Goal: Task Accomplishment & Management: Manage account settings

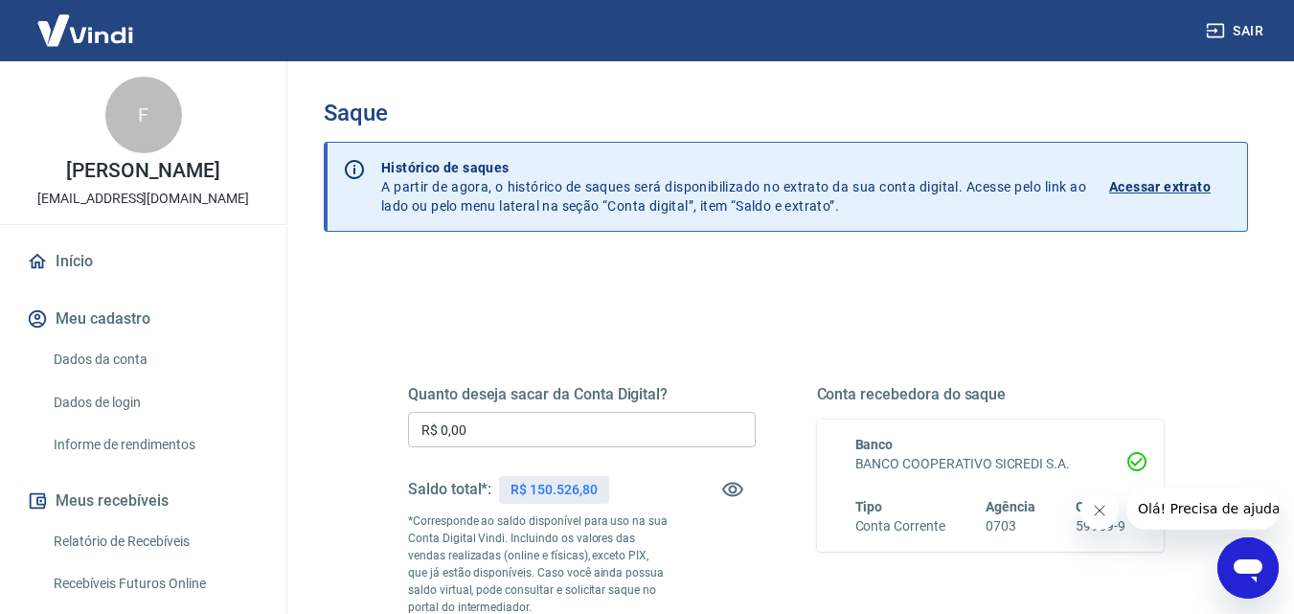
click at [495, 432] on input "R$ 0,00" at bounding box center [582, 429] width 348 height 35
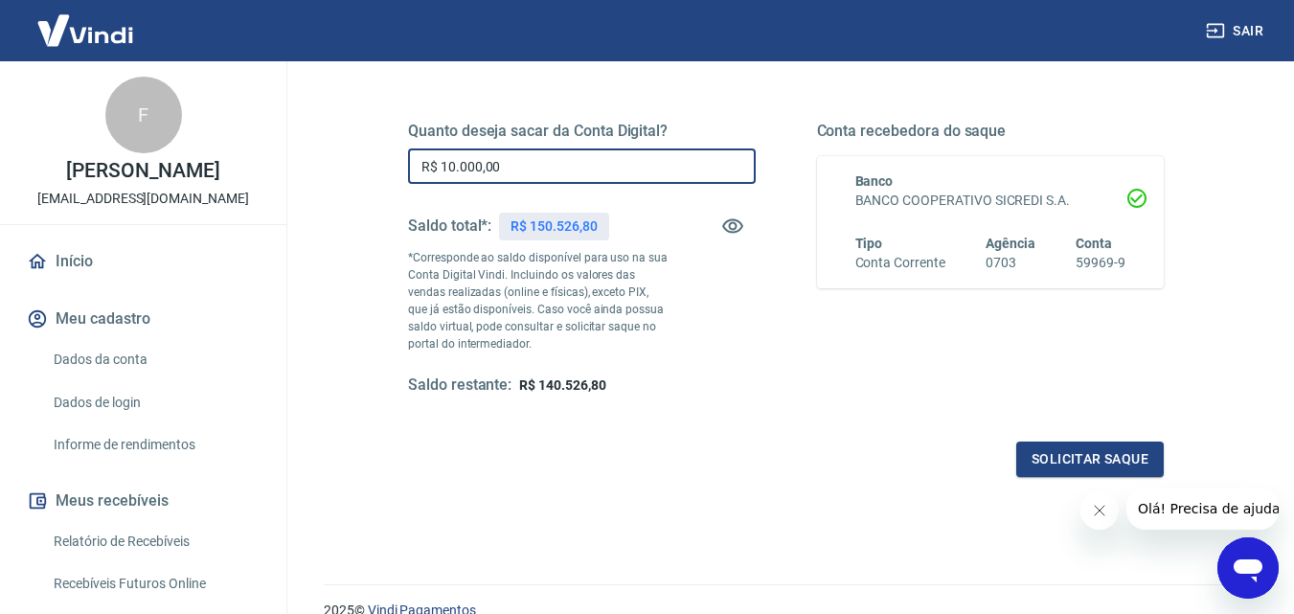
scroll to position [351, 0]
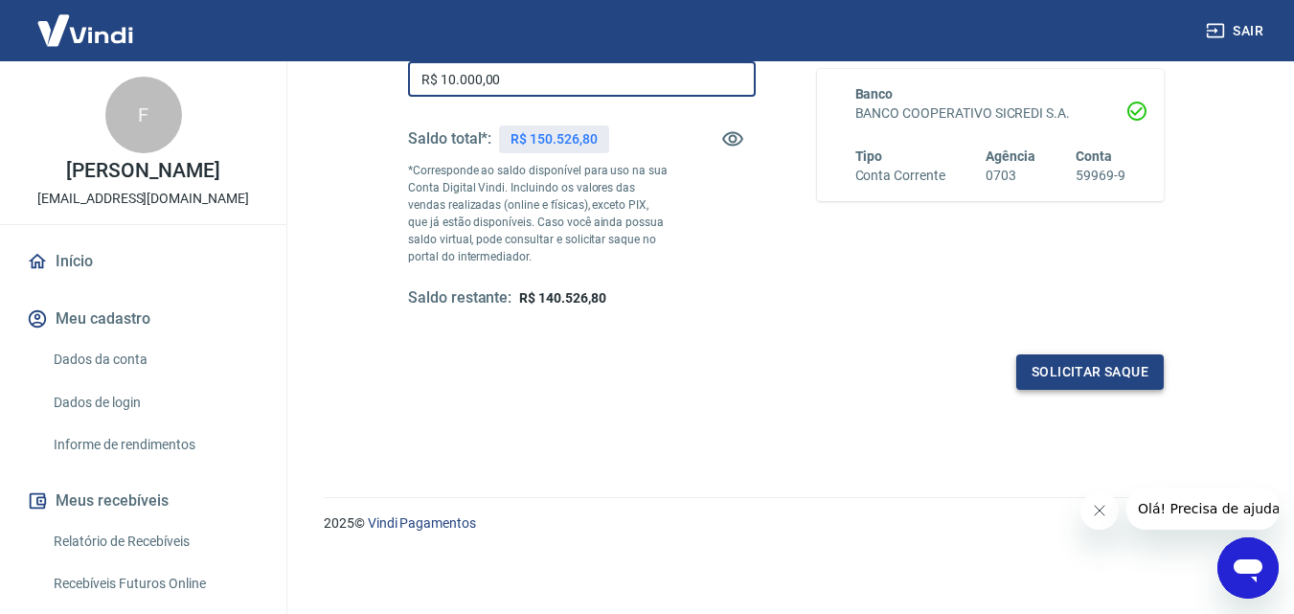
type input "R$ 10.000,00"
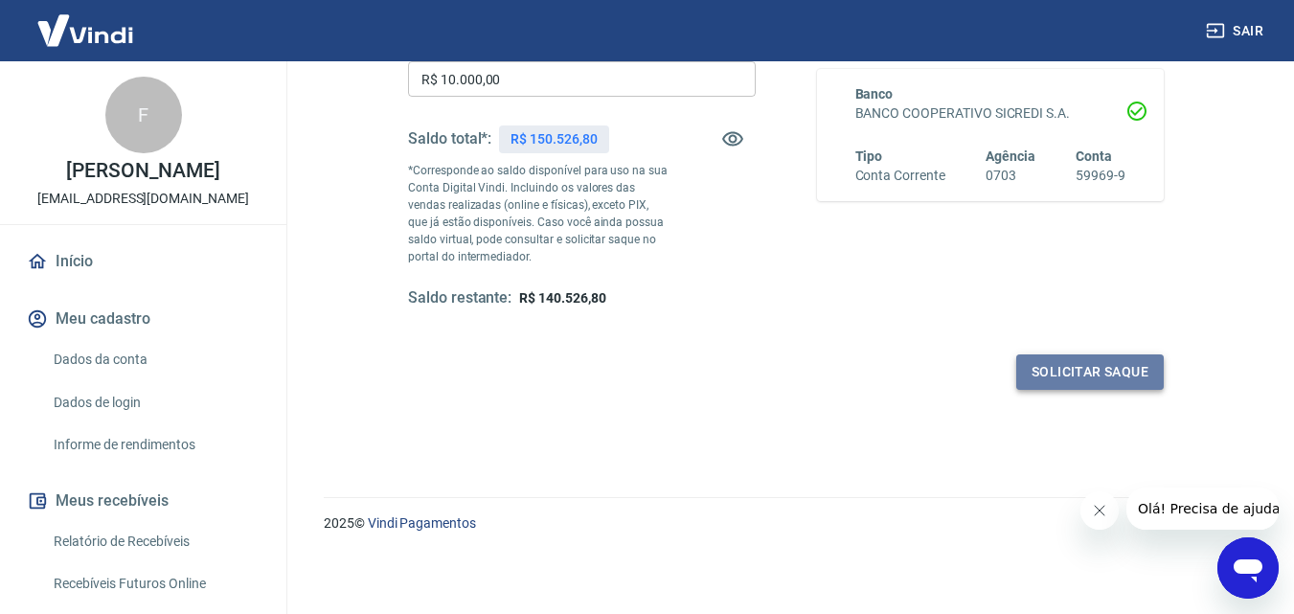
click at [1084, 368] on button "Solicitar saque" at bounding box center [1090, 371] width 148 height 35
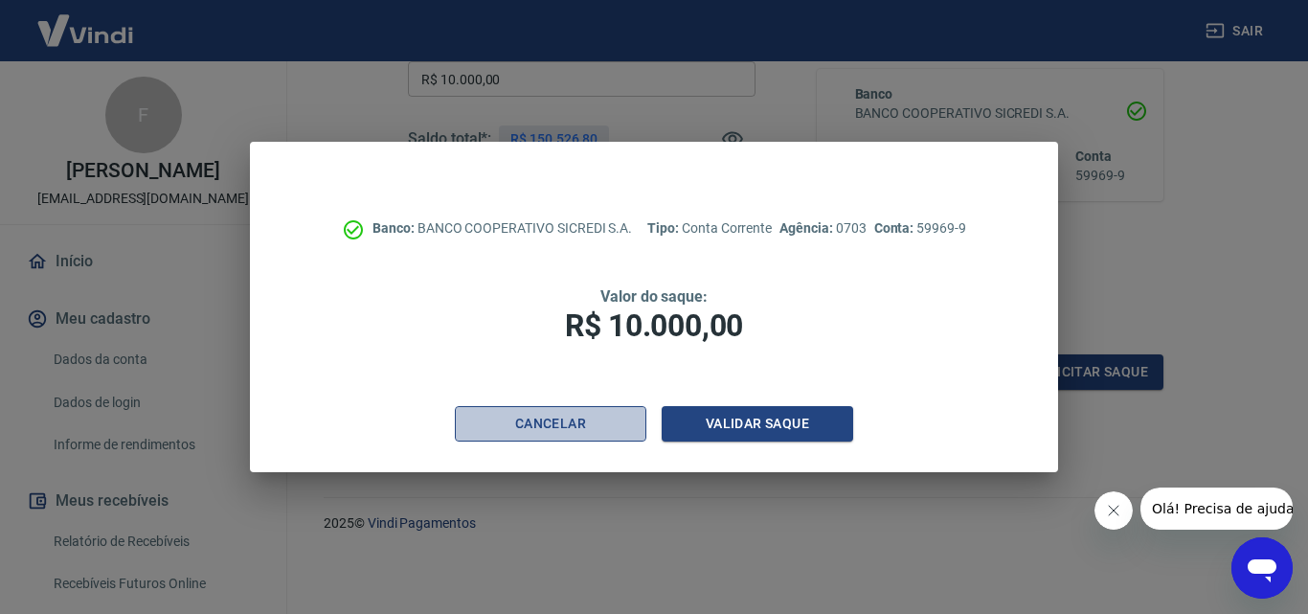
click at [592, 421] on button "Cancelar" at bounding box center [551, 423] width 192 height 35
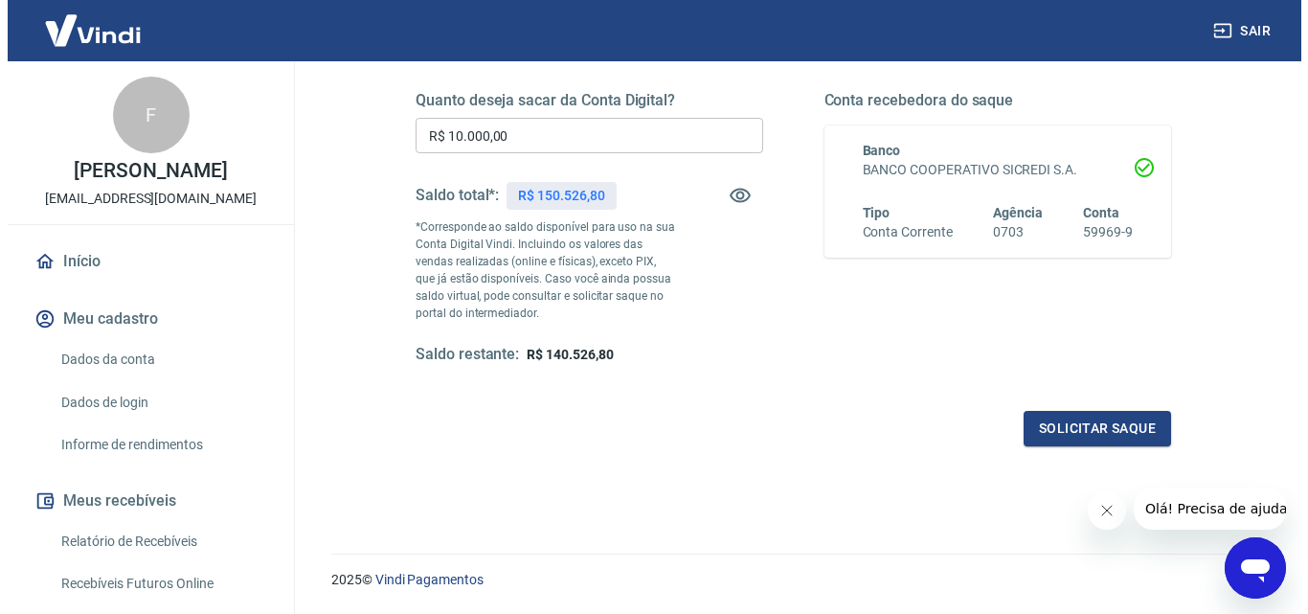
scroll to position [255, 0]
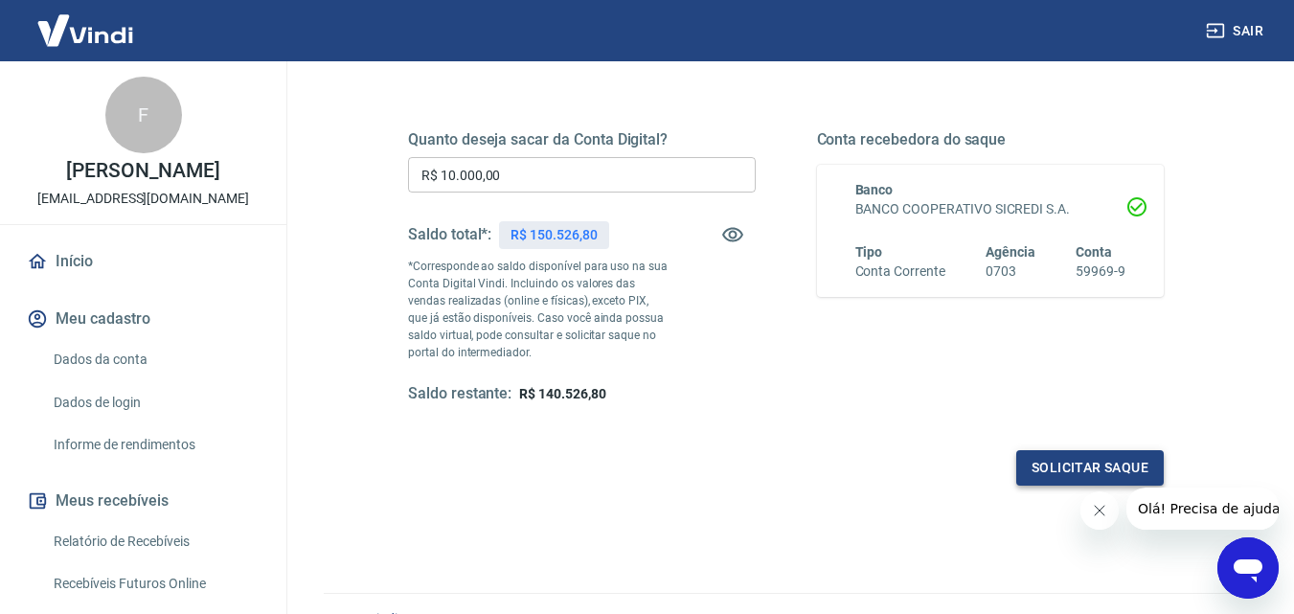
click at [1056, 458] on button "Solicitar saque" at bounding box center [1090, 467] width 148 height 35
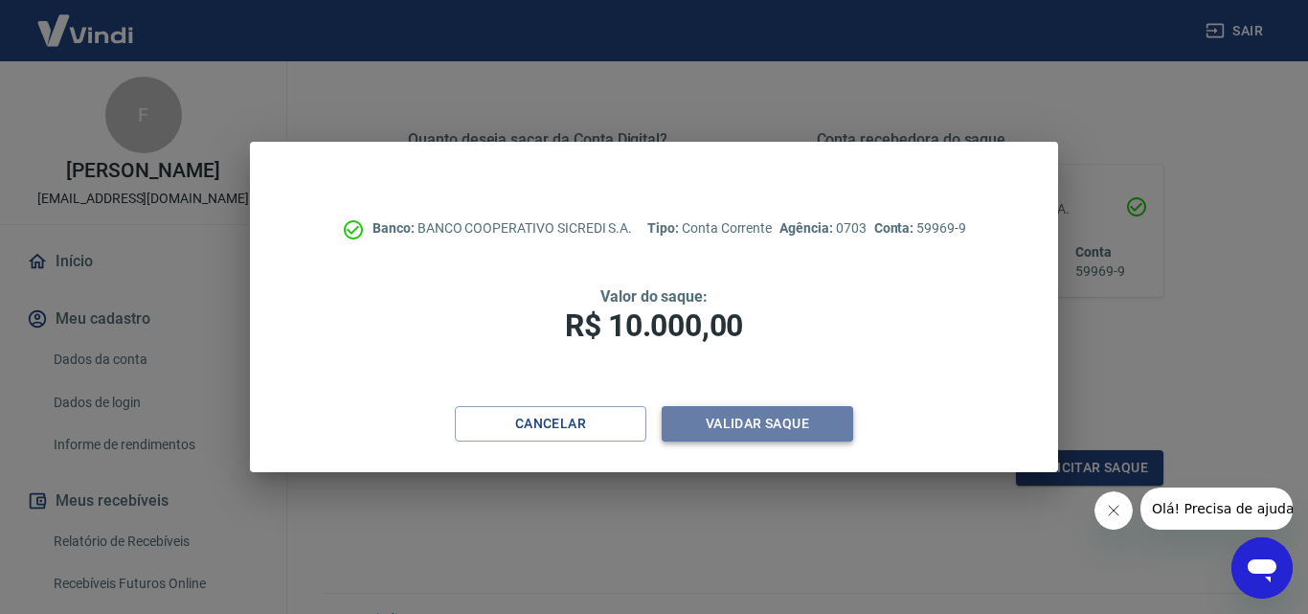
click at [778, 423] on button "Validar saque" at bounding box center [758, 423] width 192 height 35
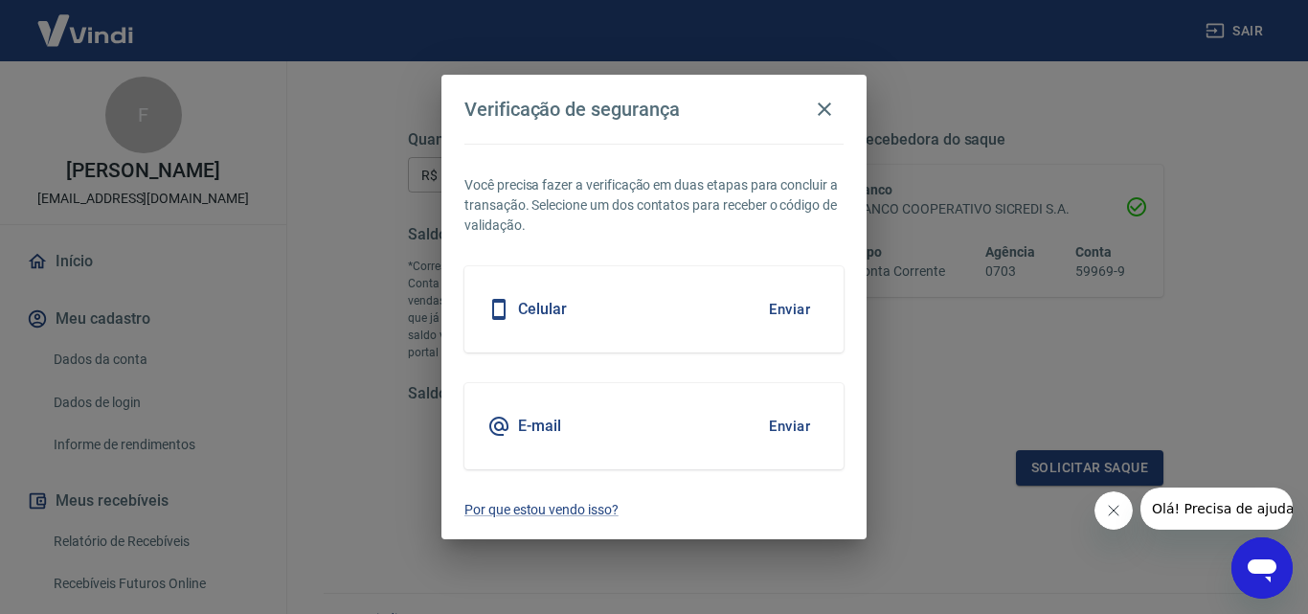
click at [781, 308] on button "Enviar" at bounding box center [790, 309] width 62 height 40
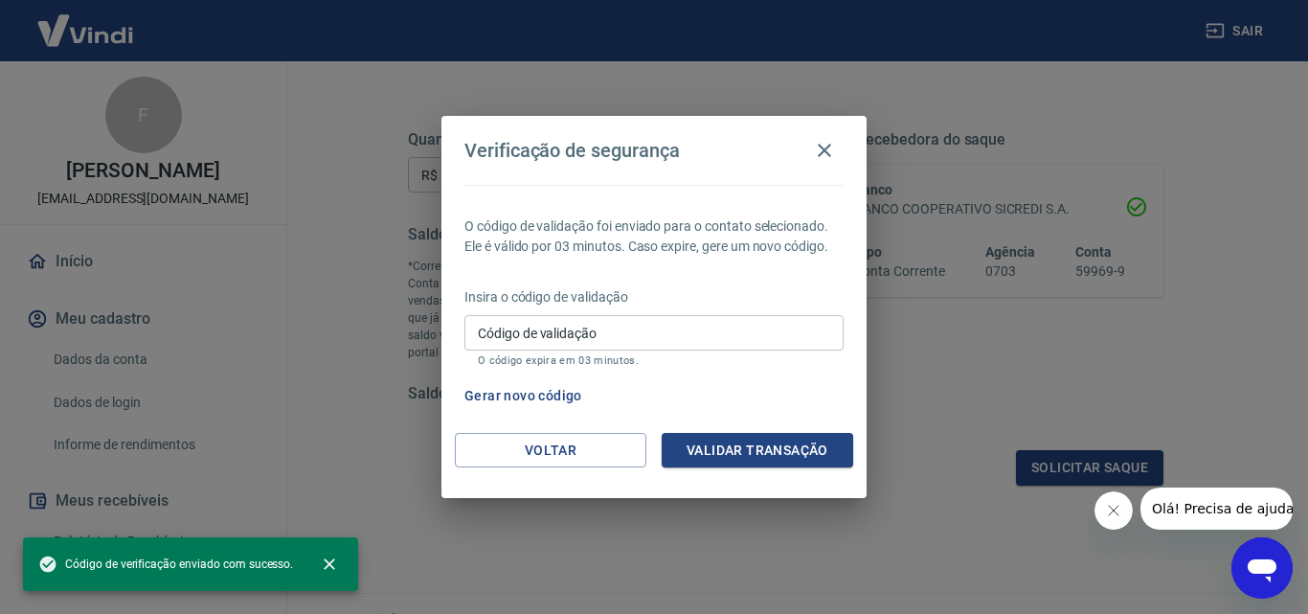
click at [649, 326] on input "Código de validação" at bounding box center [654, 332] width 379 height 35
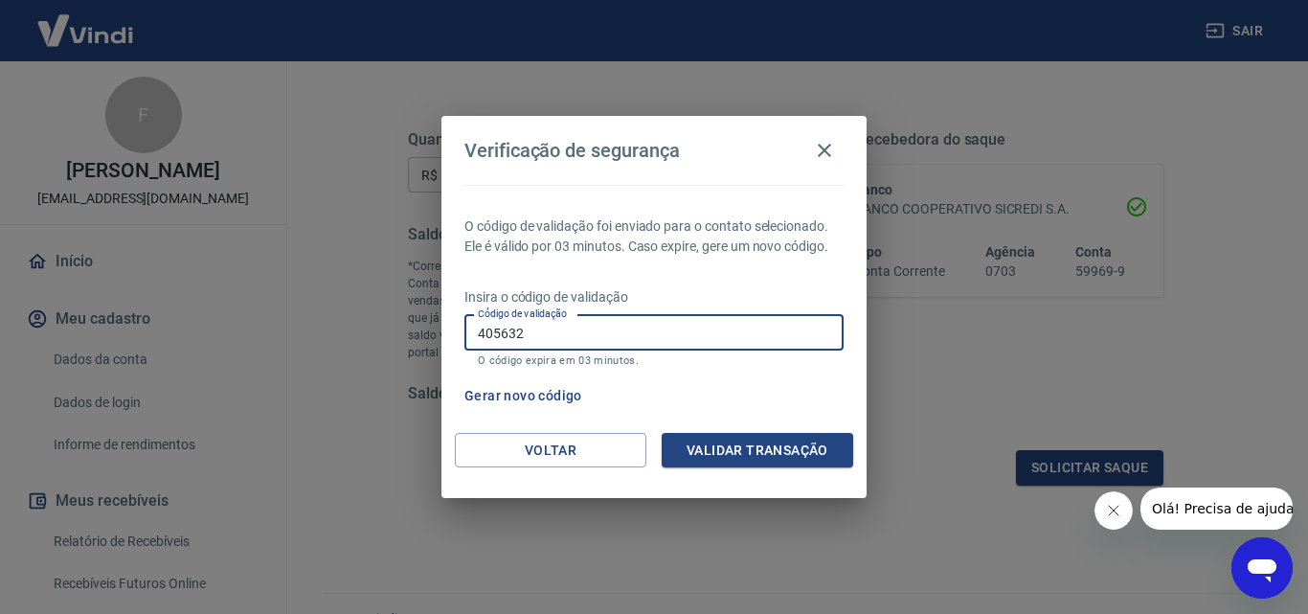
type input "405632"
click at [756, 456] on button "Validar transação" at bounding box center [758, 450] width 192 height 35
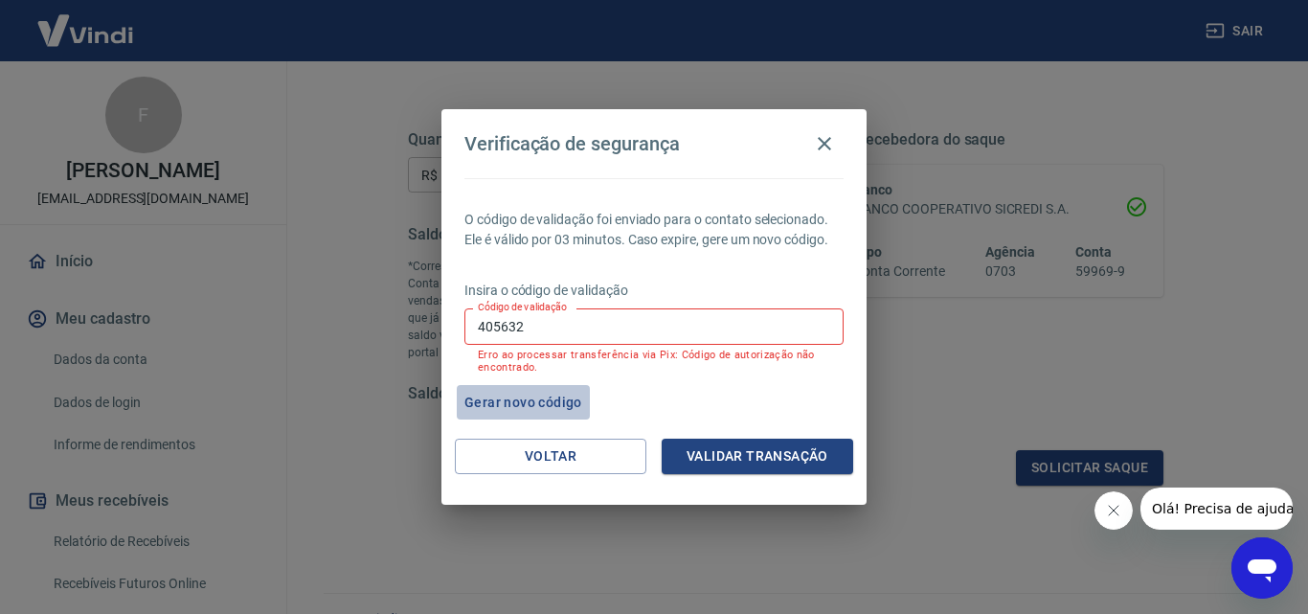
click at [528, 409] on button "Gerar novo código" at bounding box center [523, 402] width 133 height 35
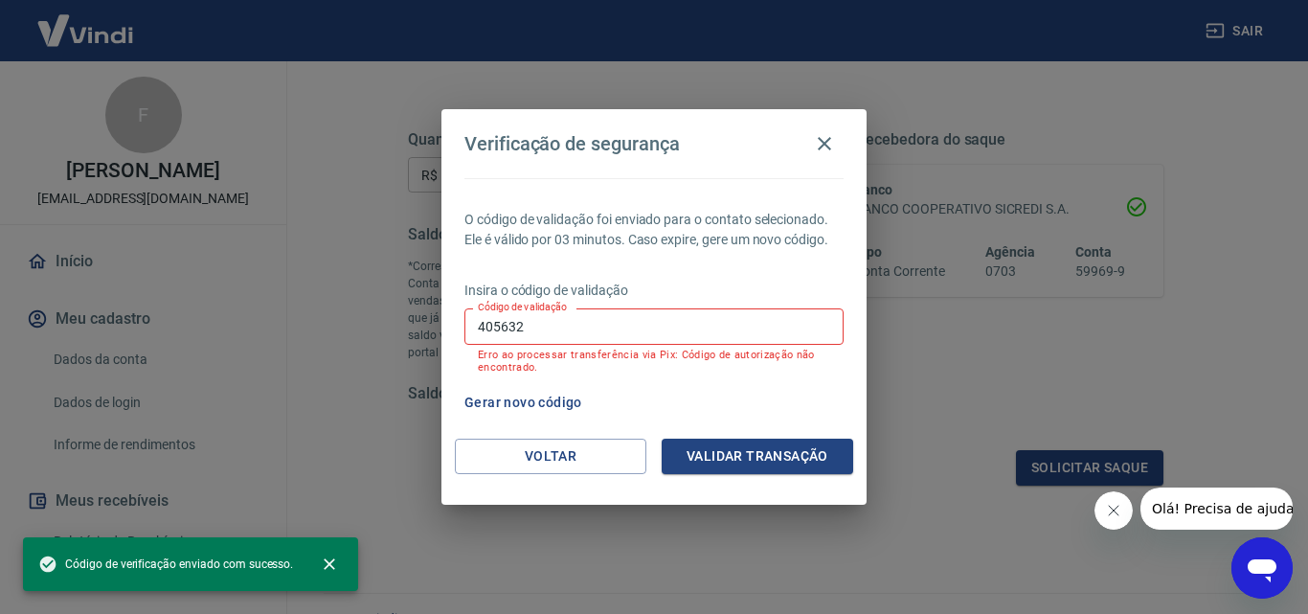
click at [544, 332] on input "405632" at bounding box center [654, 325] width 379 height 35
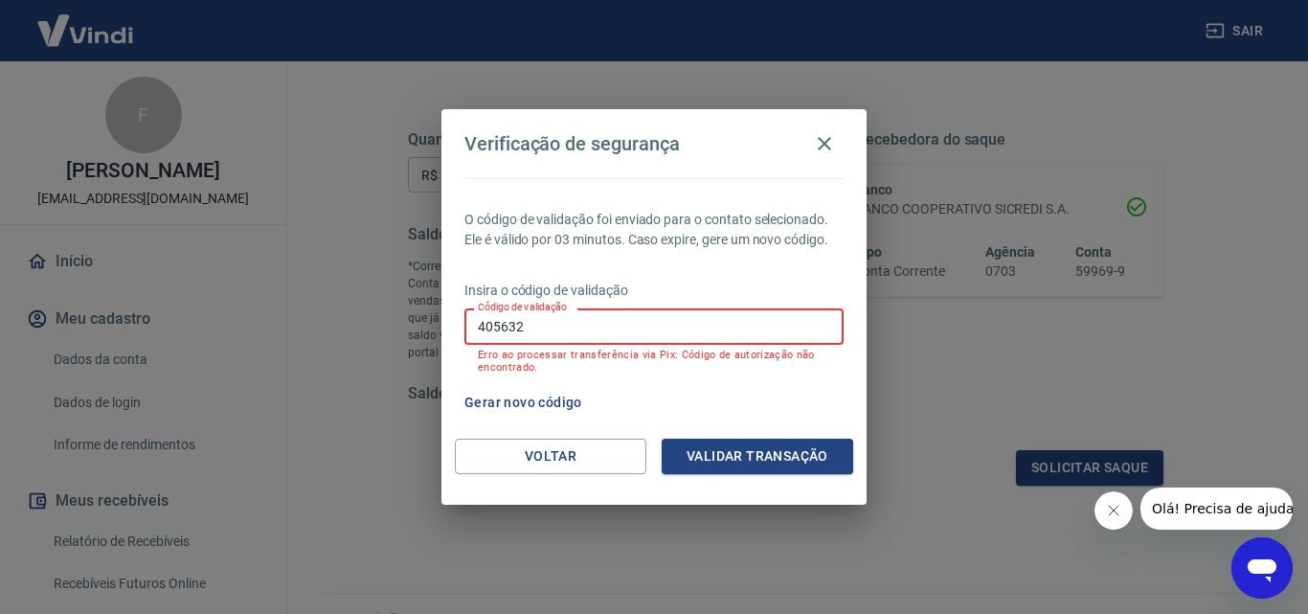
drag, startPoint x: 540, startPoint y: 332, endPoint x: 389, endPoint y: 337, distance: 151.4
click at [389, 338] on div "Verificação de segurança O código de validação foi enviado para o contato selec…" at bounding box center [654, 307] width 1308 height 614
click at [537, 321] on input "Código de validação" at bounding box center [654, 325] width 379 height 35
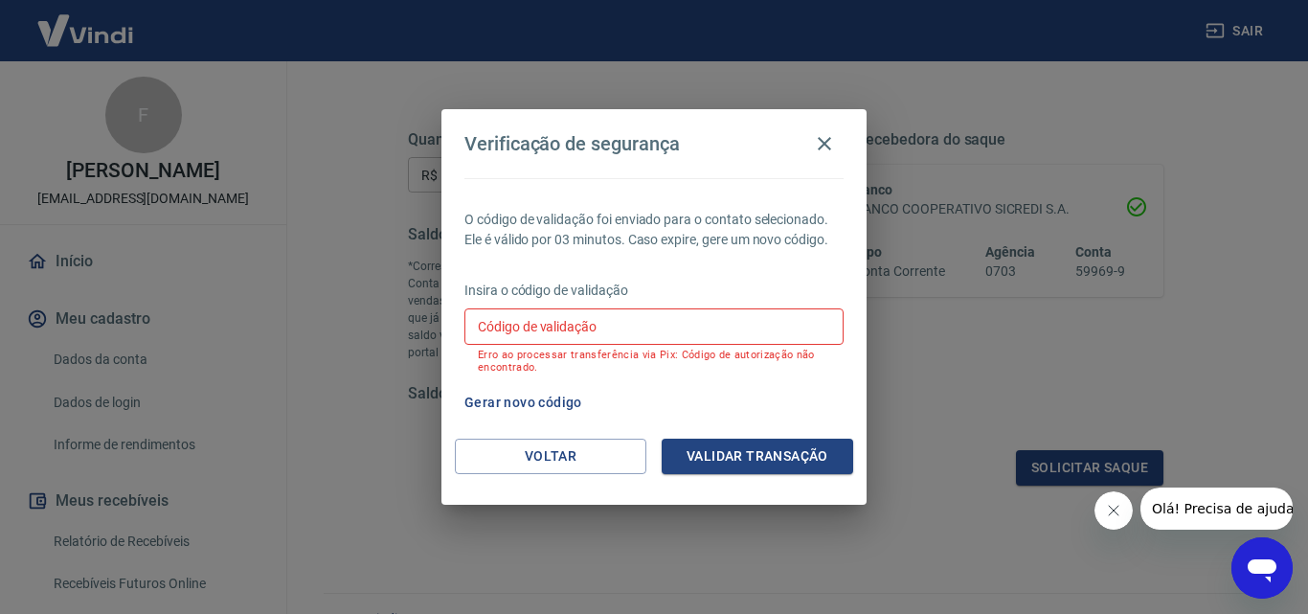
click at [739, 421] on div "O código de validação foi enviado para o contato selecionado. Ele é válido por …" at bounding box center [654, 308] width 425 height 261
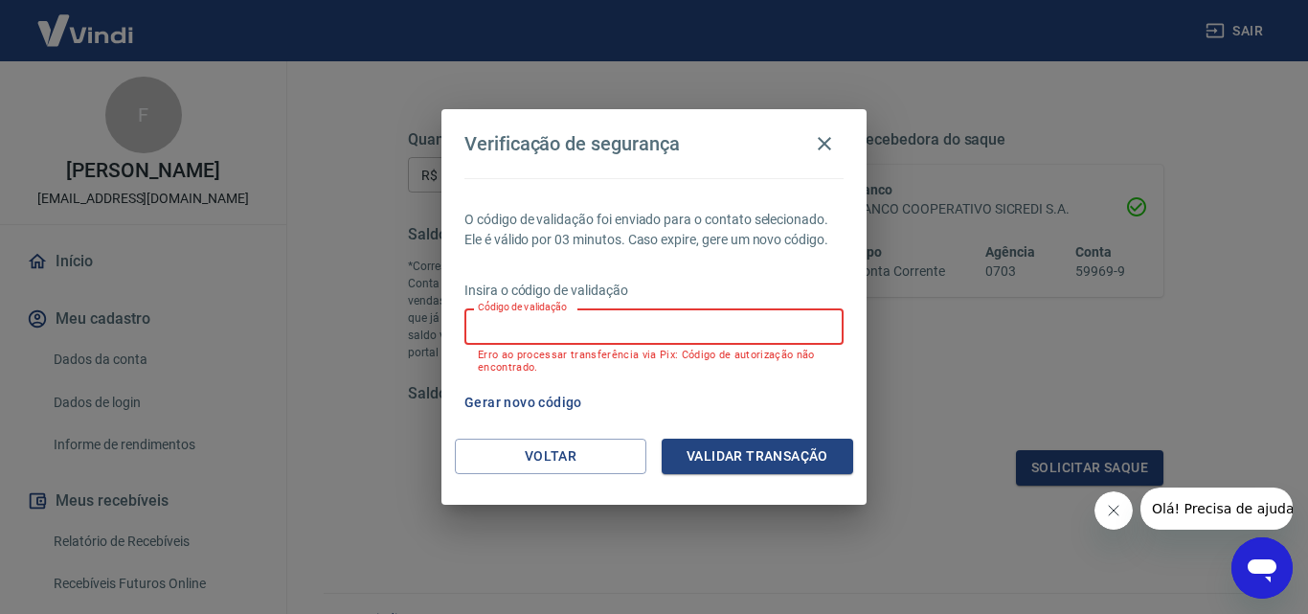
click at [631, 322] on input "Código de validação" at bounding box center [654, 325] width 379 height 35
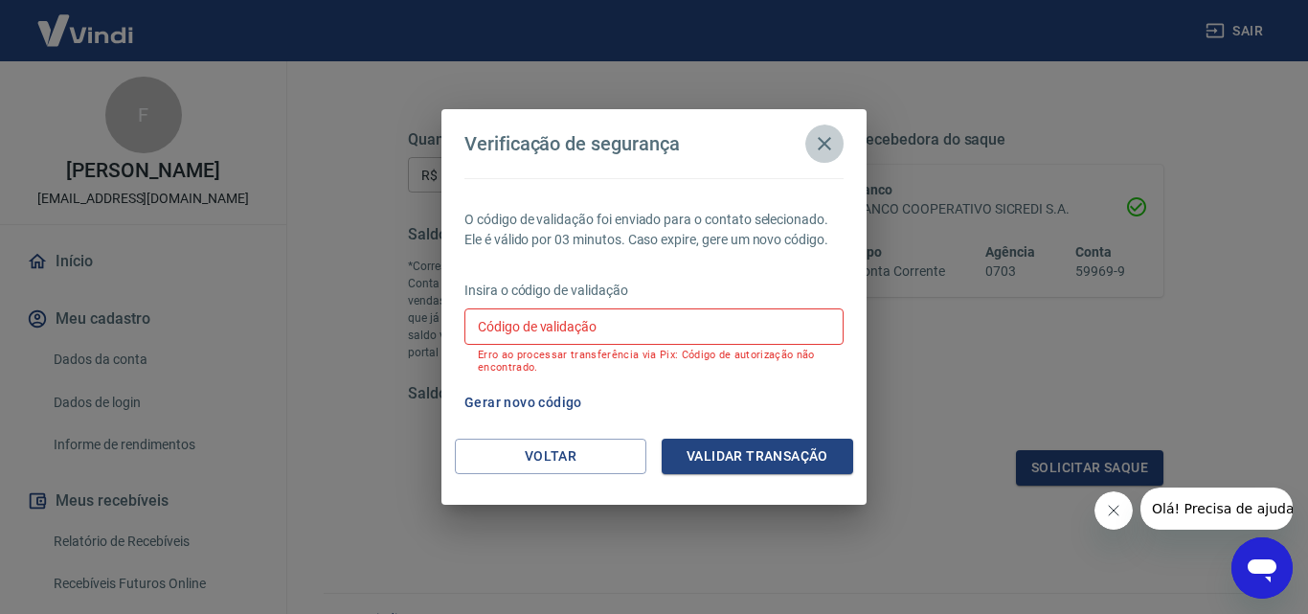
click at [825, 145] on icon "button" at bounding box center [824, 143] width 13 height 13
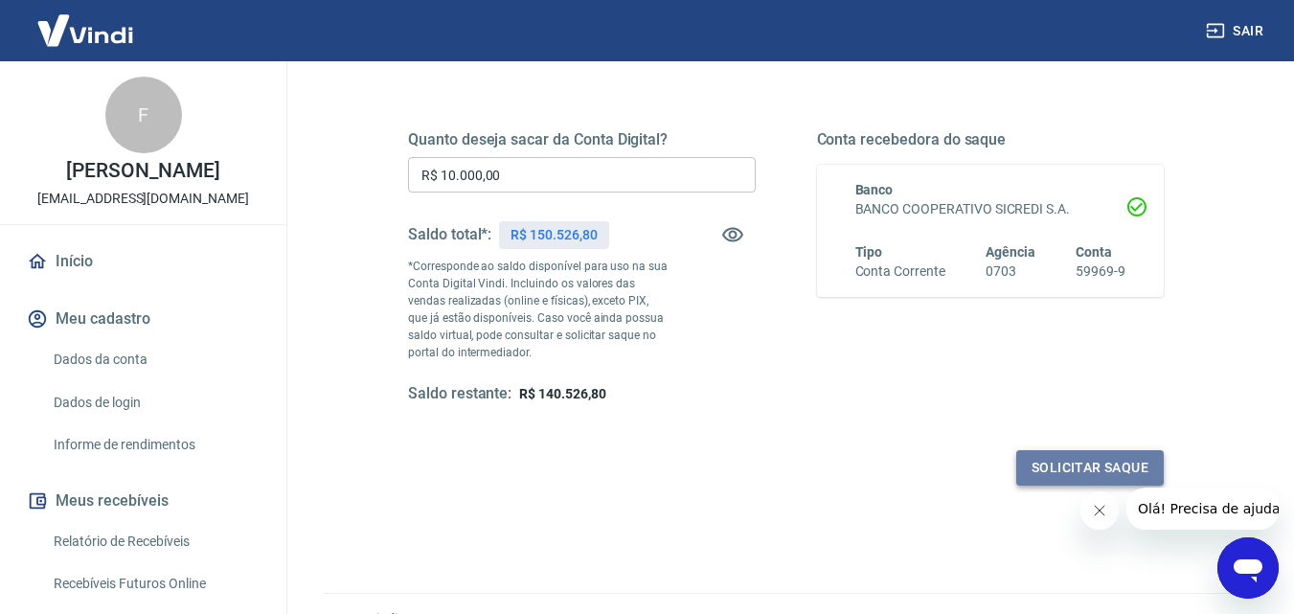
click at [1067, 473] on button "Solicitar saque" at bounding box center [1090, 467] width 148 height 35
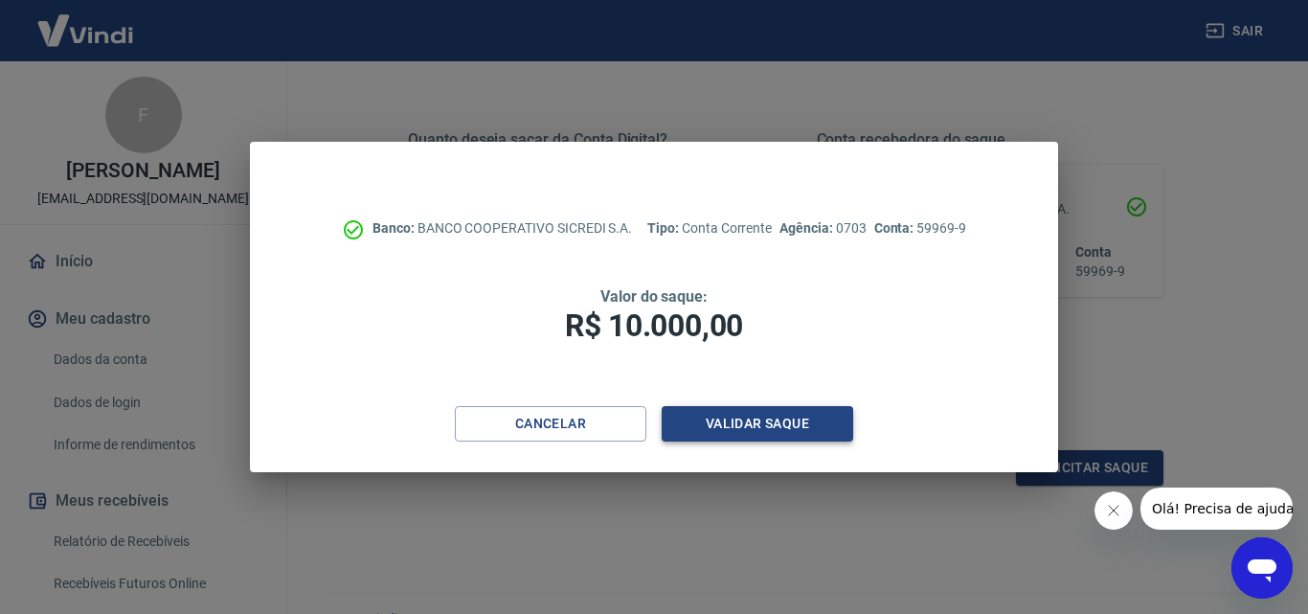
click at [705, 416] on button "Validar saque" at bounding box center [758, 423] width 192 height 35
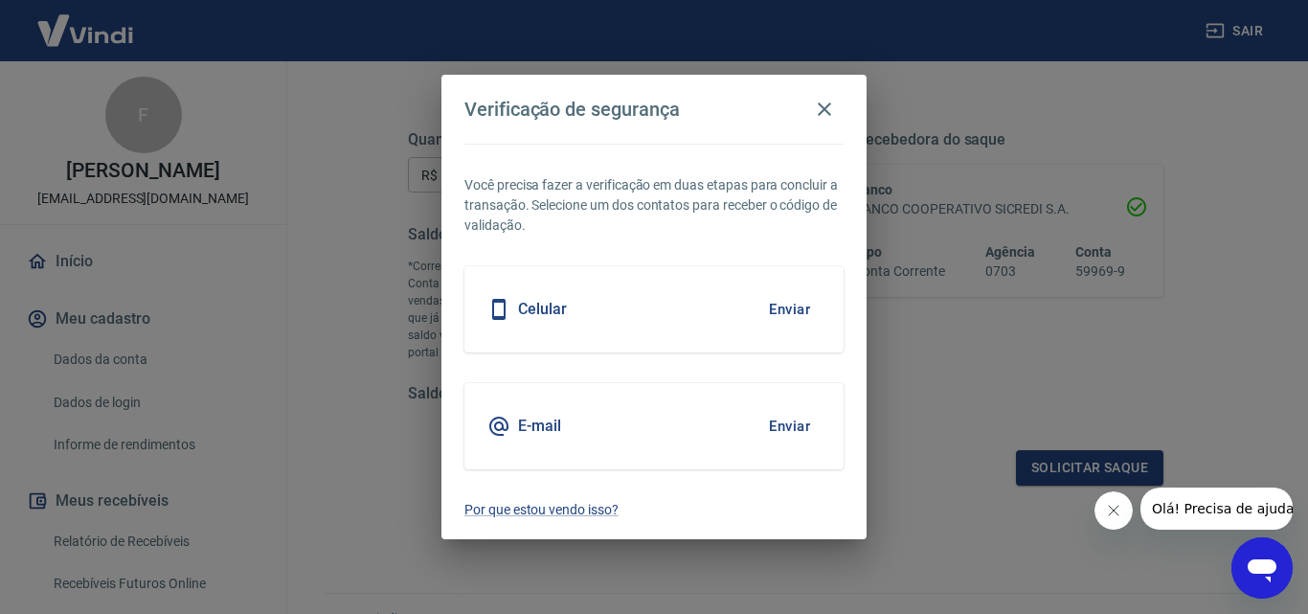
click at [794, 309] on button "Enviar" at bounding box center [790, 309] width 62 height 40
click at [779, 302] on button "Enviar" at bounding box center [790, 309] width 62 height 40
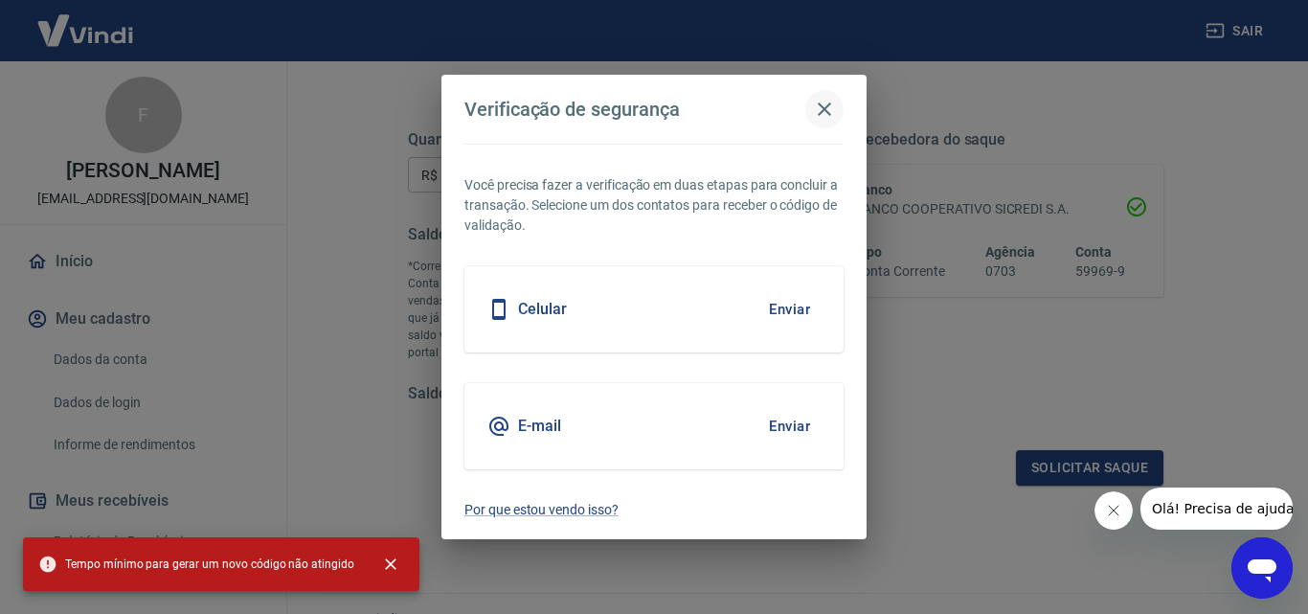
click at [820, 113] on icon "button" at bounding box center [824, 108] width 13 height 13
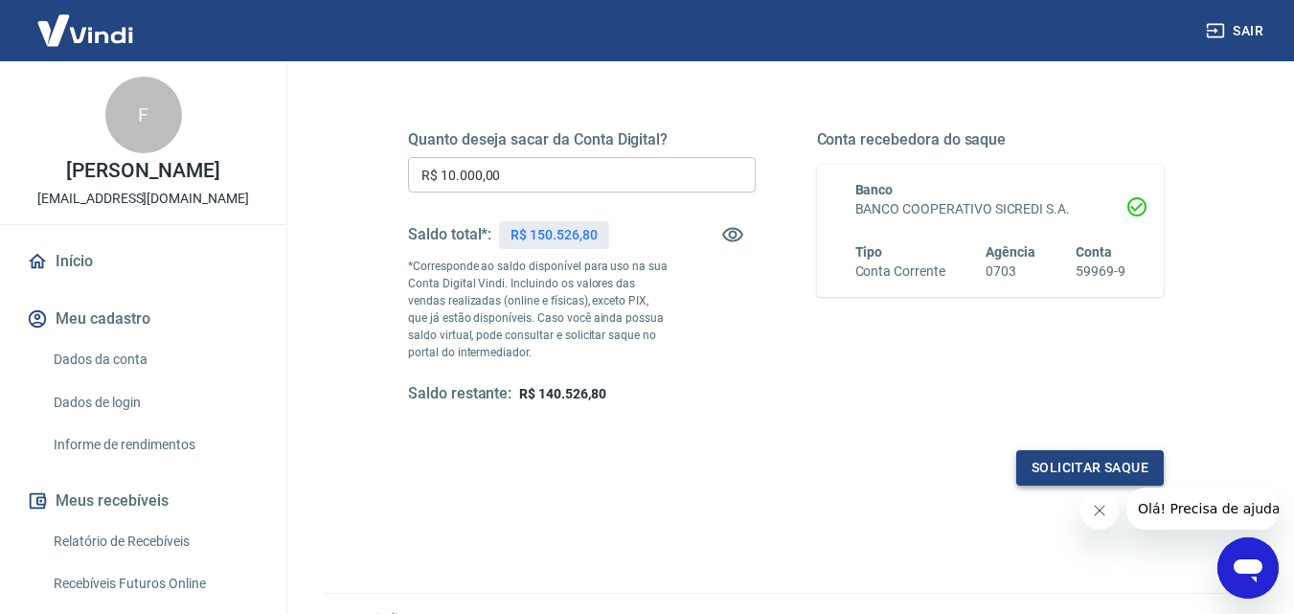
click at [1120, 469] on button "Solicitar saque" at bounding box center [1090, 467] width 148 height 35
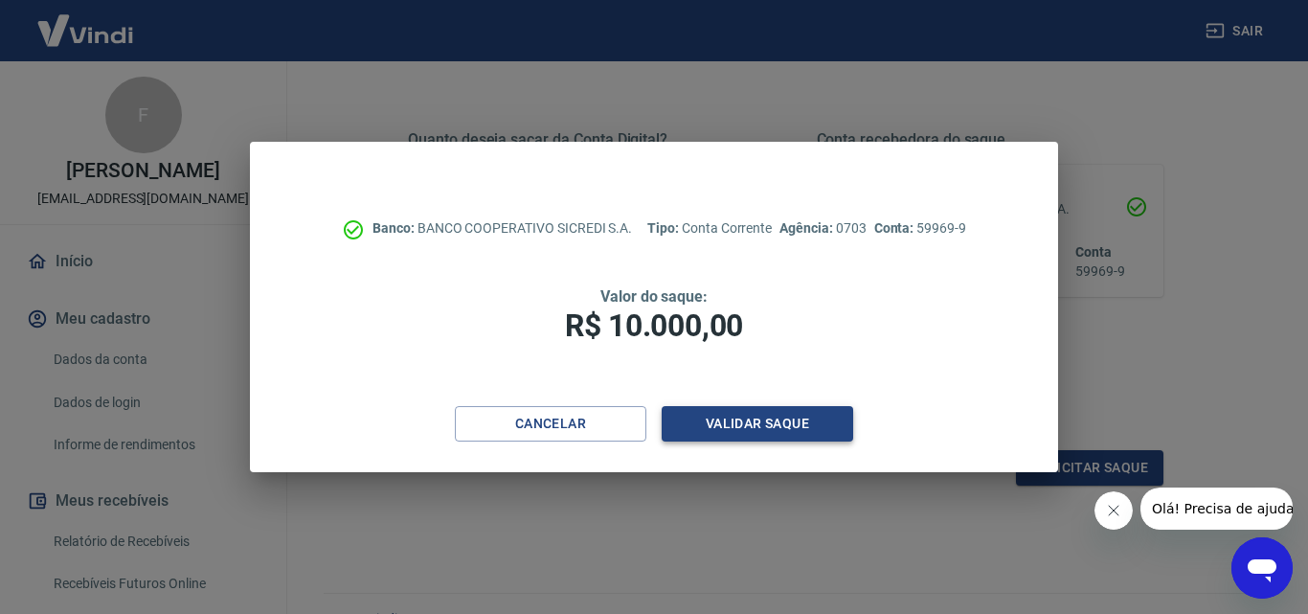
click at [818, 418] on button "Validar saque" at bounding box center [758, 423] width 192 height 35
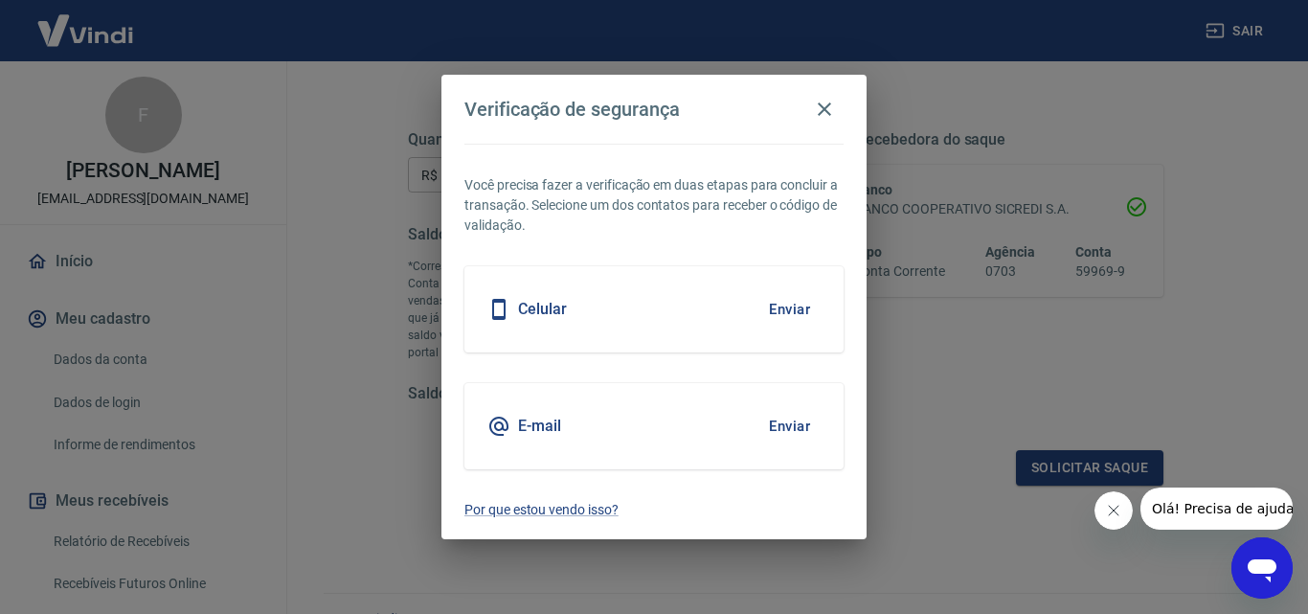
click at [793, 290] on button "Enviar" at bounding box center [790, 309] width 62 height 40
click at [793, 303] on button "Enviar" at bounding box center [790, 309] width 62 height 40
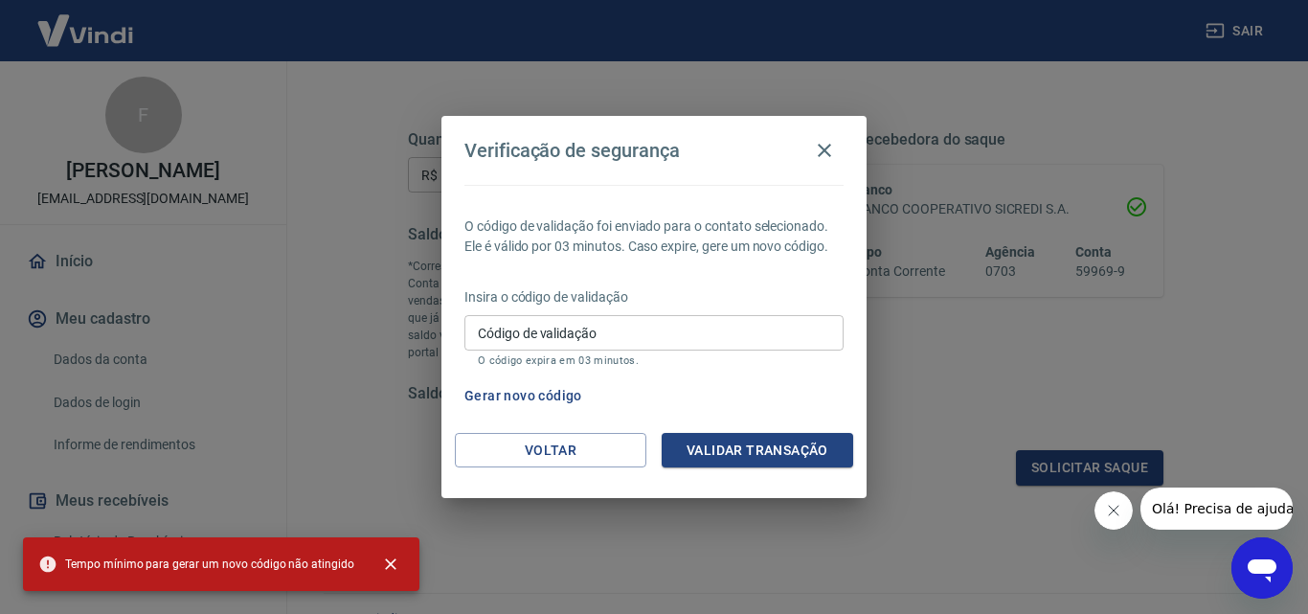
click at [648, 335] on input "Código de validação" at bounding box center [654, 332] width 379 height 35
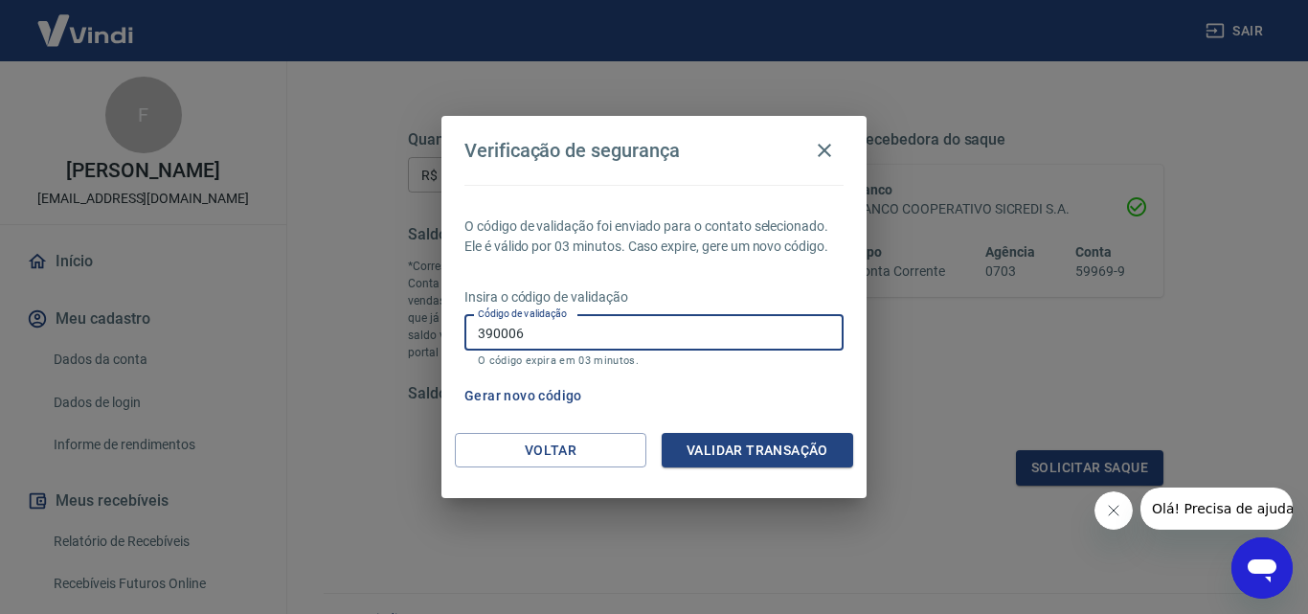
type input "390006"
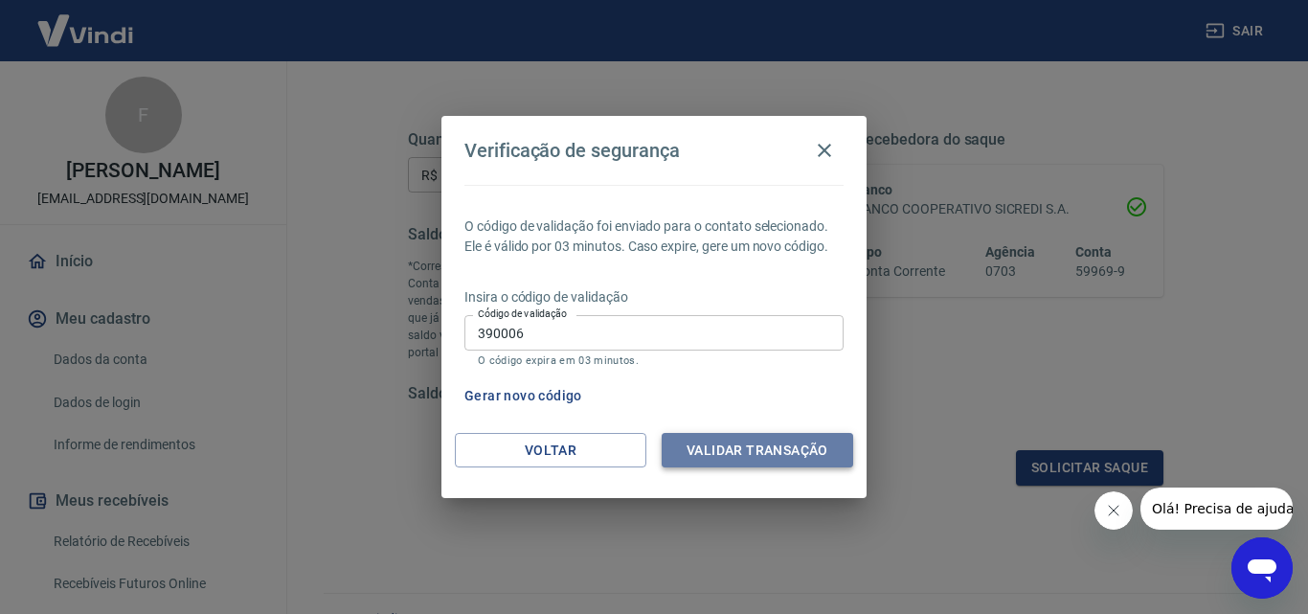
click at [726, 448] on button "Validar transação" at bounding box center [758, 450] width 192 height 35
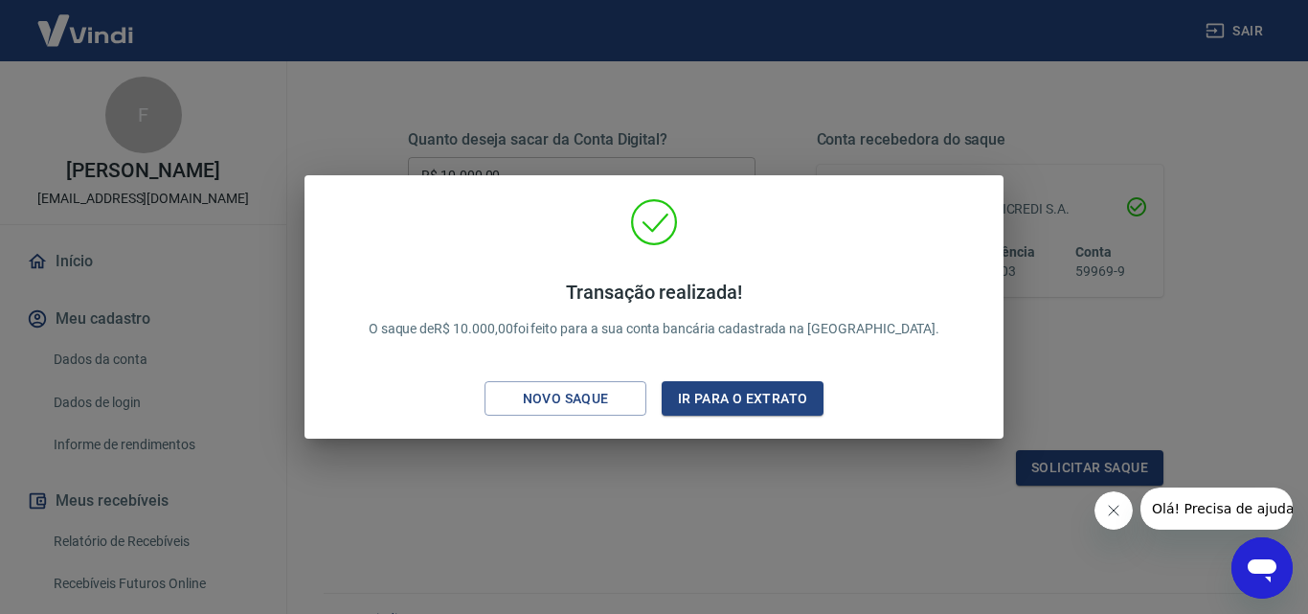
click at [684, 507] on div "Transação realizada! O saque de R$ 10.000,00 foi feito para a sua conta bancári…" at bounding box center [654, 307] width 1308 height 614
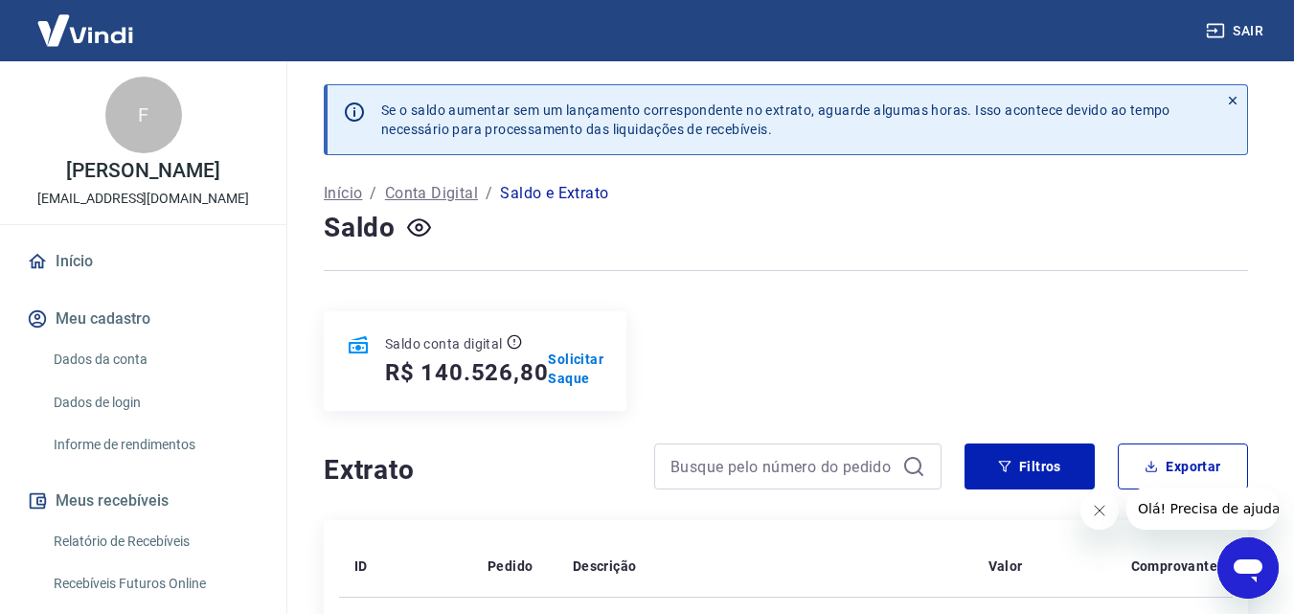
click at [125, 361] on link "Dados da conta" at bounding box center [154, 359] width 217 height 39
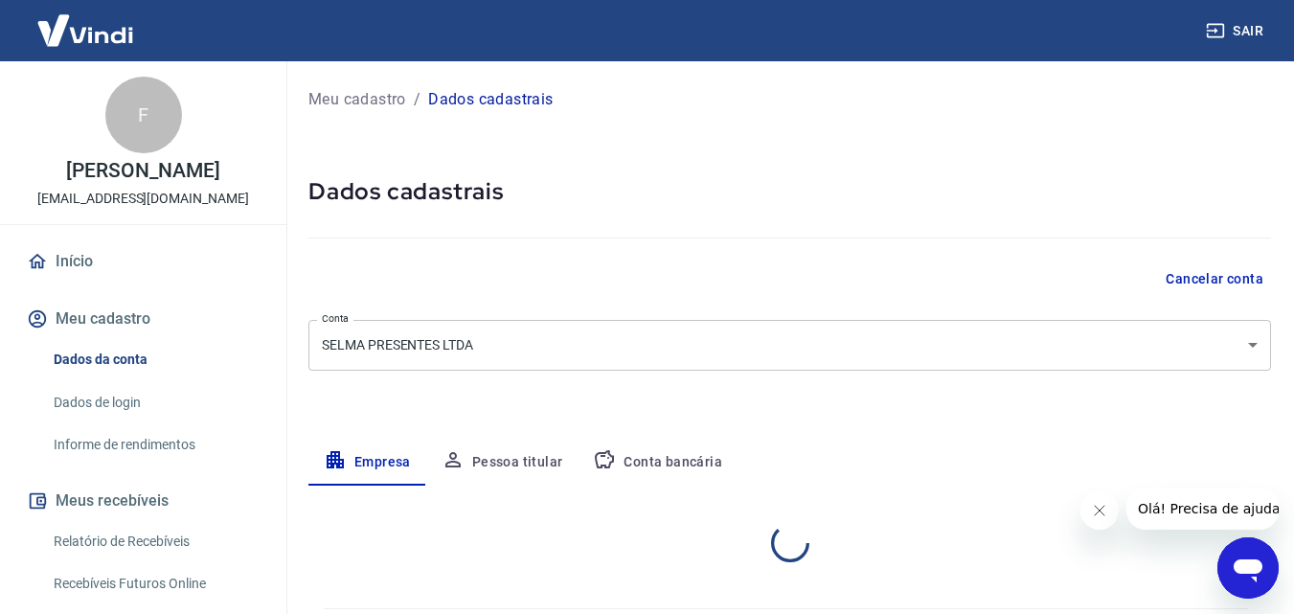
select select "SP"
select select "business"
click at [697, 458] on button "Conta bancária" at bounding box center [658, 463] width 160 height 46
select select "1"
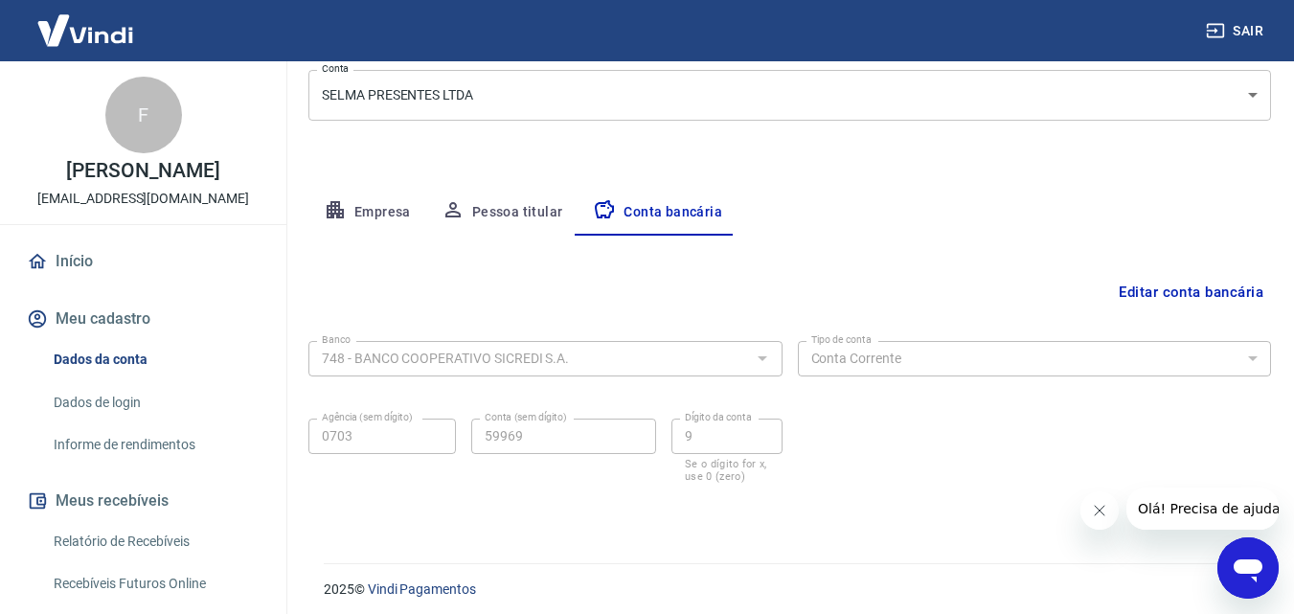
scroll to position [259, 0]
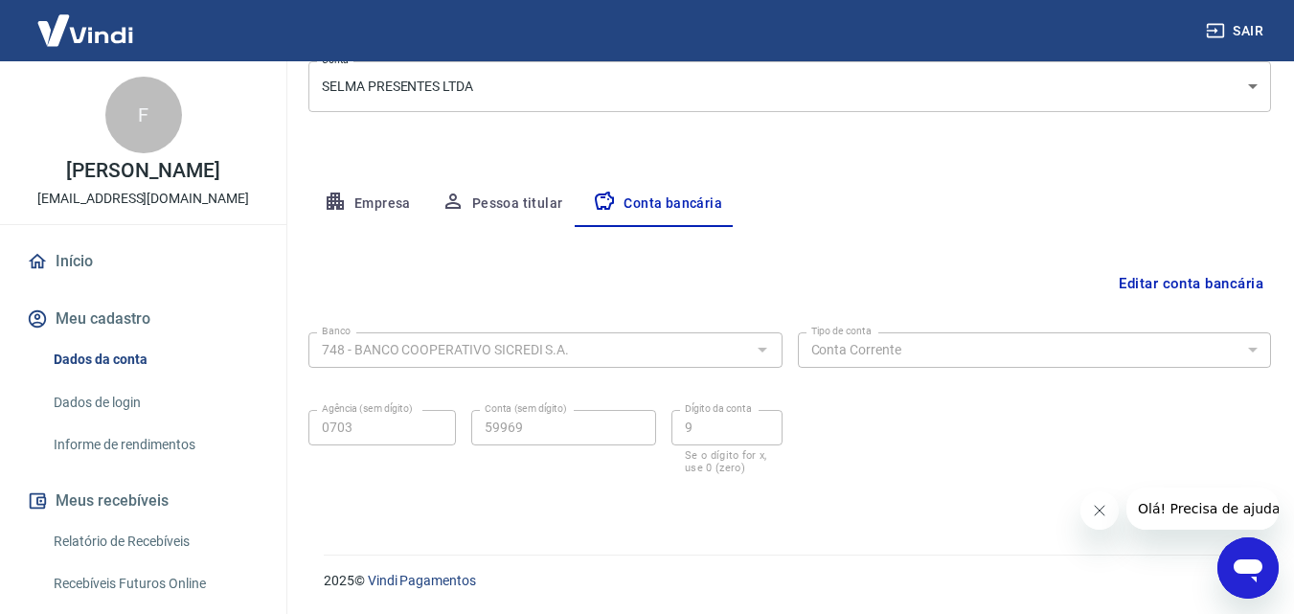
click at [1202, 285] on button "Editar conta bancária" at bounding box center [1191, 283] width 160 height 36
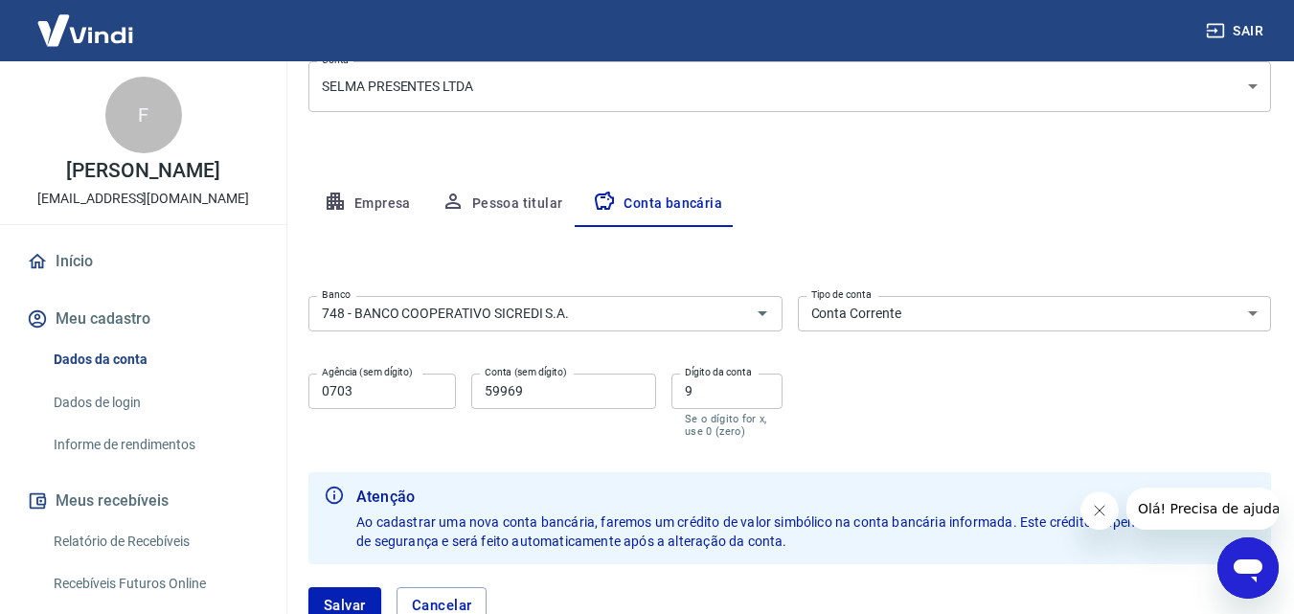
scroll to position [397, 0]
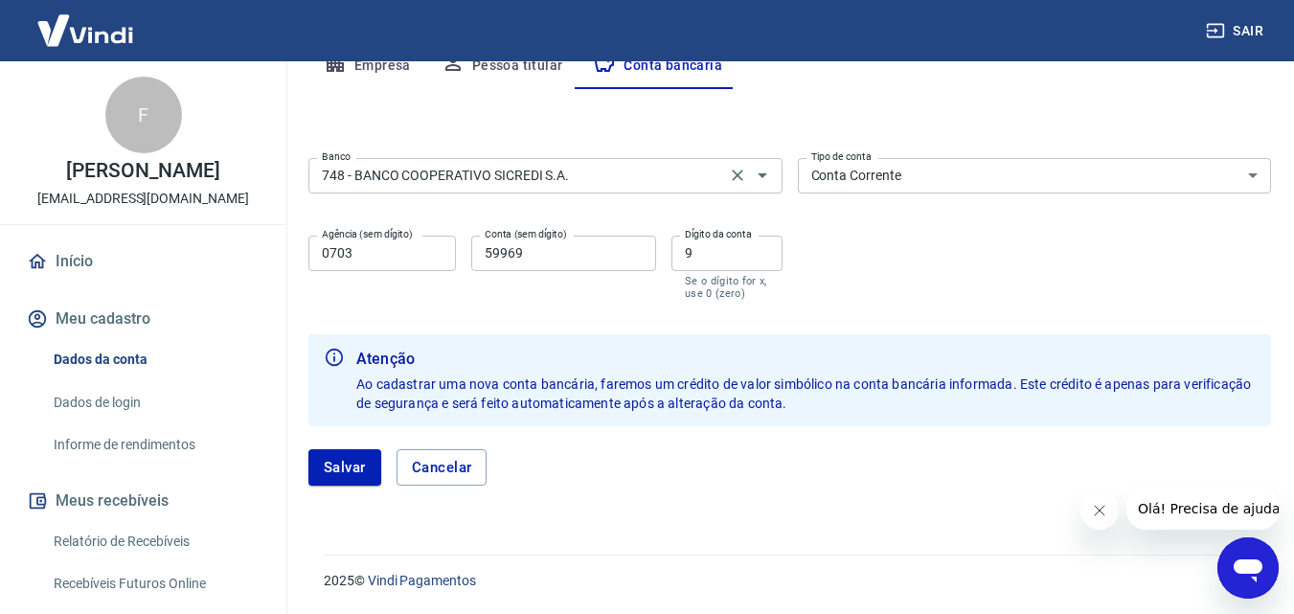
click at [594, 184] on input "748 - BANCO COOPERATIVO SICREDI S.A." at bounding box center [517, 176] width 406 height 24
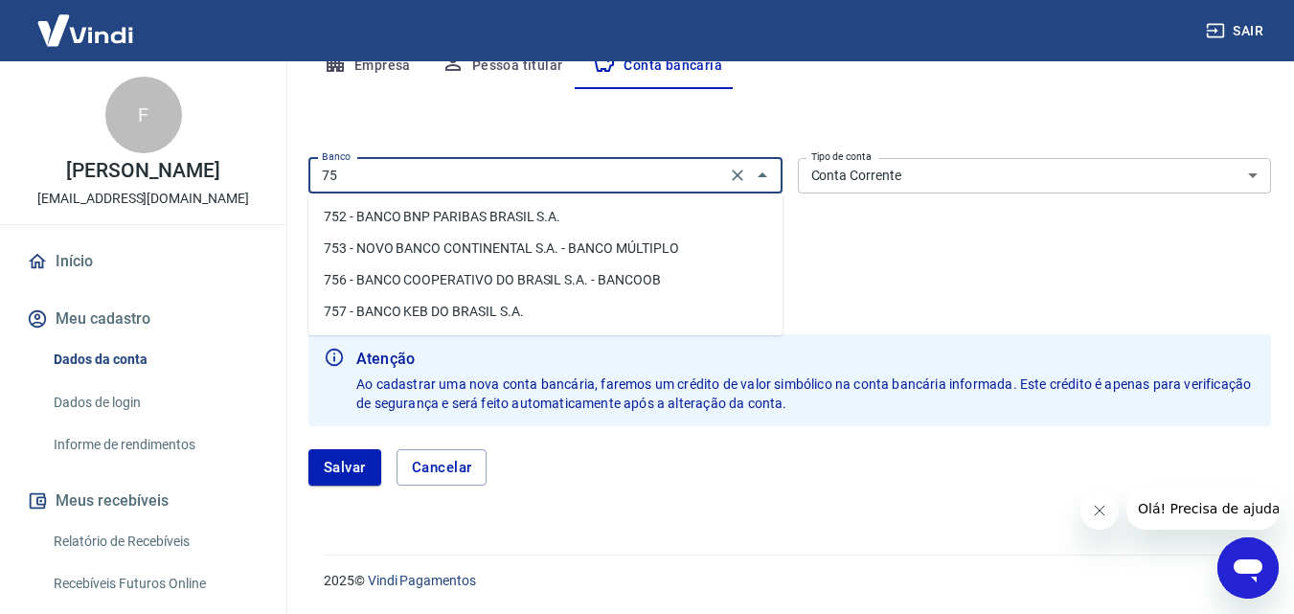
scroll to position [0, 0]
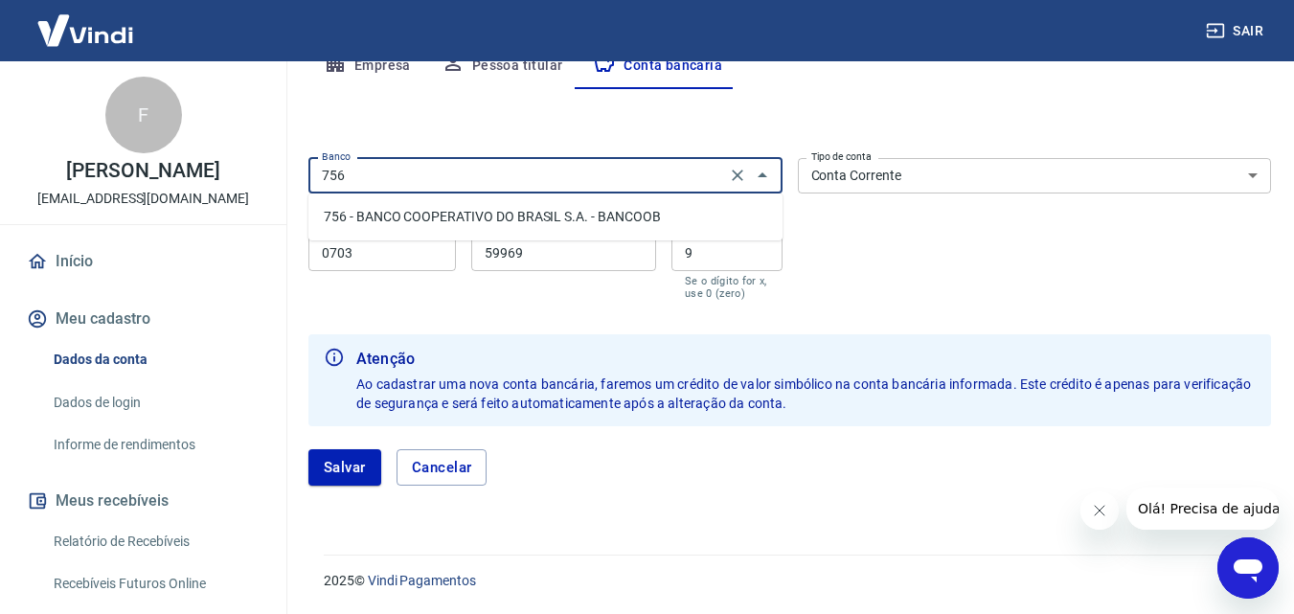
click at [396, 217] on li "756 - BANCO COOPERATIVO DO BRASIL S.A. - BANCOOB" at bounding box center [545, 217] width 474 height 32
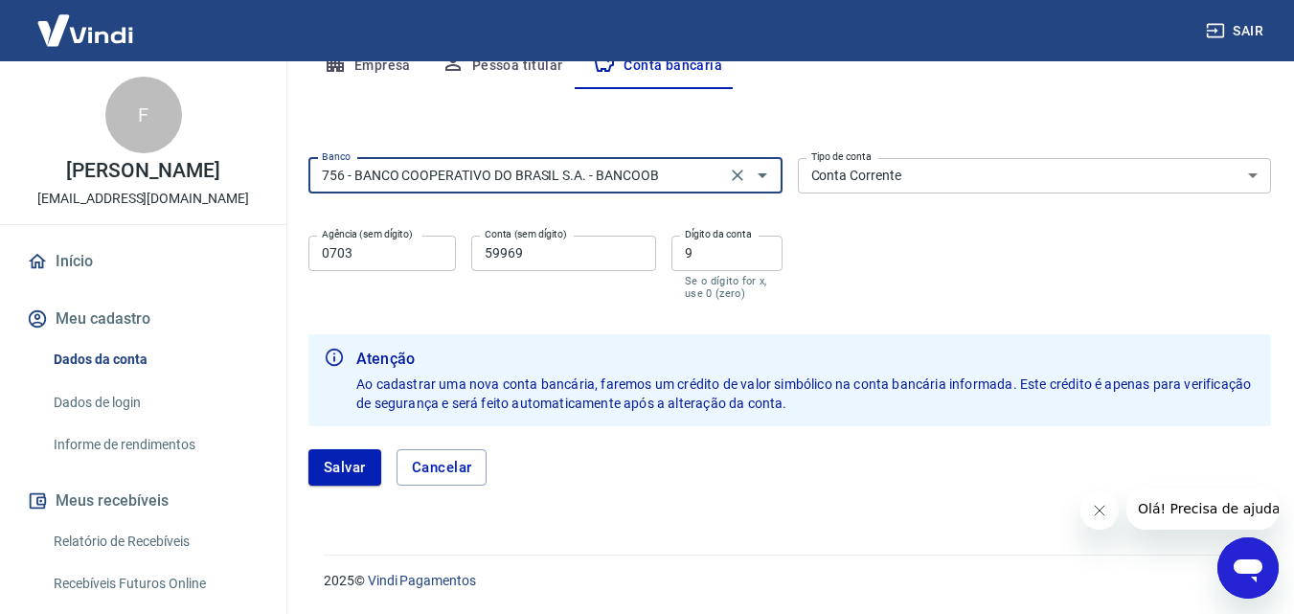
type input "756 - BANCO COOPERATIVO DO BRASIL S.A. - BANCOOB"
click at [391, 245] on input "0703" at bounding box center [382, 253] width 148 height 35
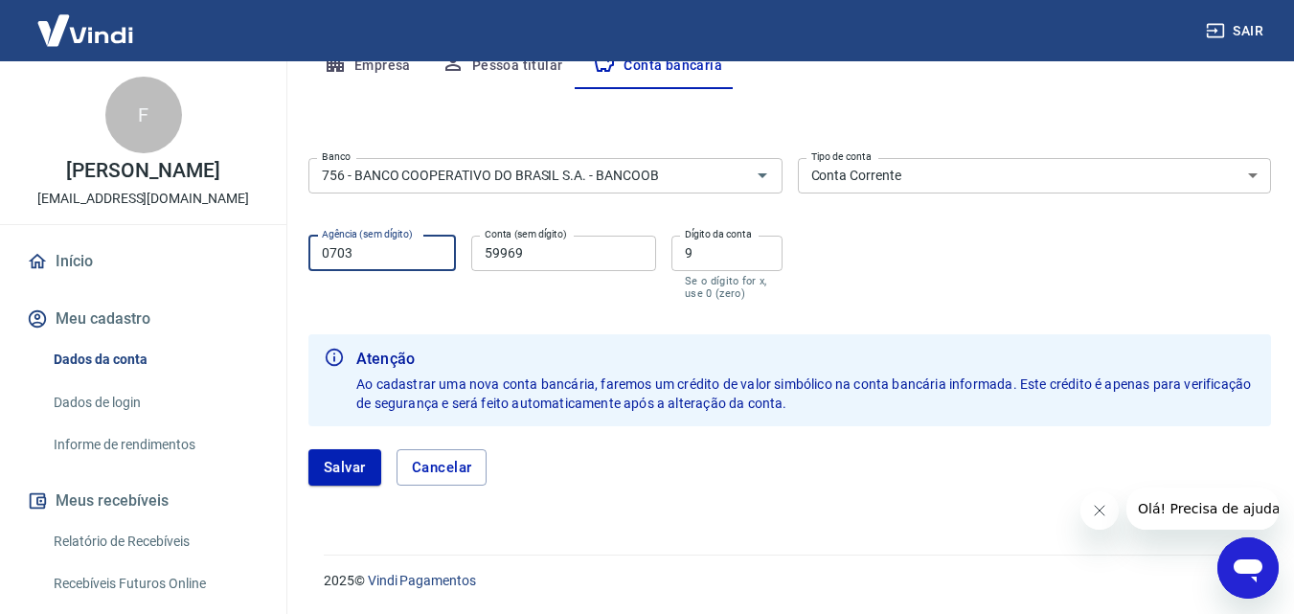
drag, startPoint x: 391, startPoint y: 245, endPoint x: 183, endPoint y: 258, distance: 208.2
type input "3319"
drag, startPoint x: 552, startPoint y: 247, endPoint x: 388, endPoint y: 254, distance: 163.9
click at [388, 254] on div "Agência (sem dígito) 3319 Agência (sem dígito) Conta (sem dígito) 59969 Conta (…" at bounding box center [545, 266] width 474 height 76
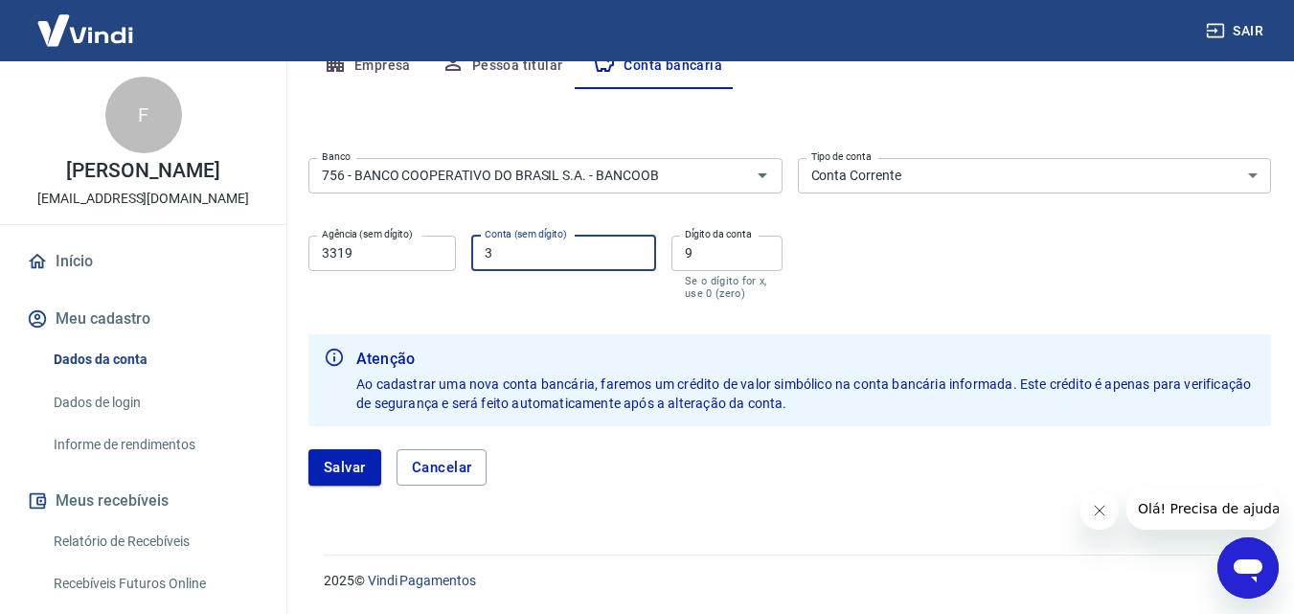
type input "3372"
drag, startPoint x: 752, startPoint y: 252, endPoint x: 573, endPoint y: 260, distance: 179.3
click at [573, 260] on div "Agência (sem dígito) 3319 Agência (sem dígito) Conta (sem dígito) 3372 Conta (s…" at bounding box center [545, 266] width 474 height 76
type input "3"
drag, startPoint x: 393, startPoint y: 259, endPoint x: 212, endPoint y: 260, distance: 181.0
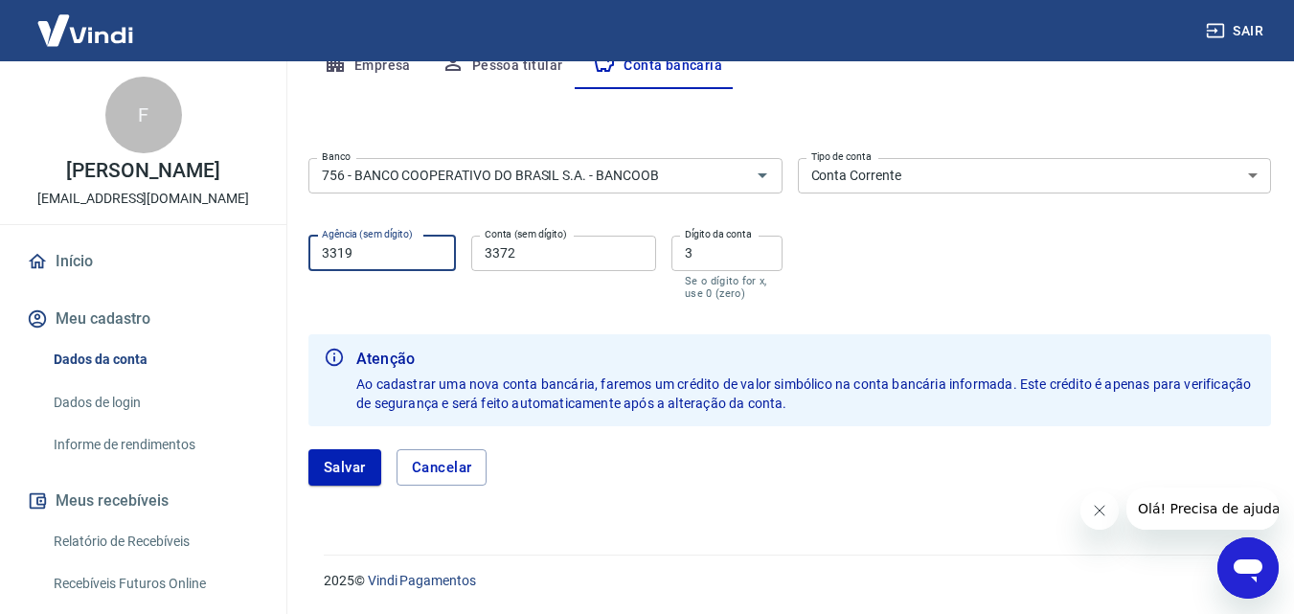
click at [350, 461] on button "Salvar" at bounding box center [344, 467] width 73 height 36
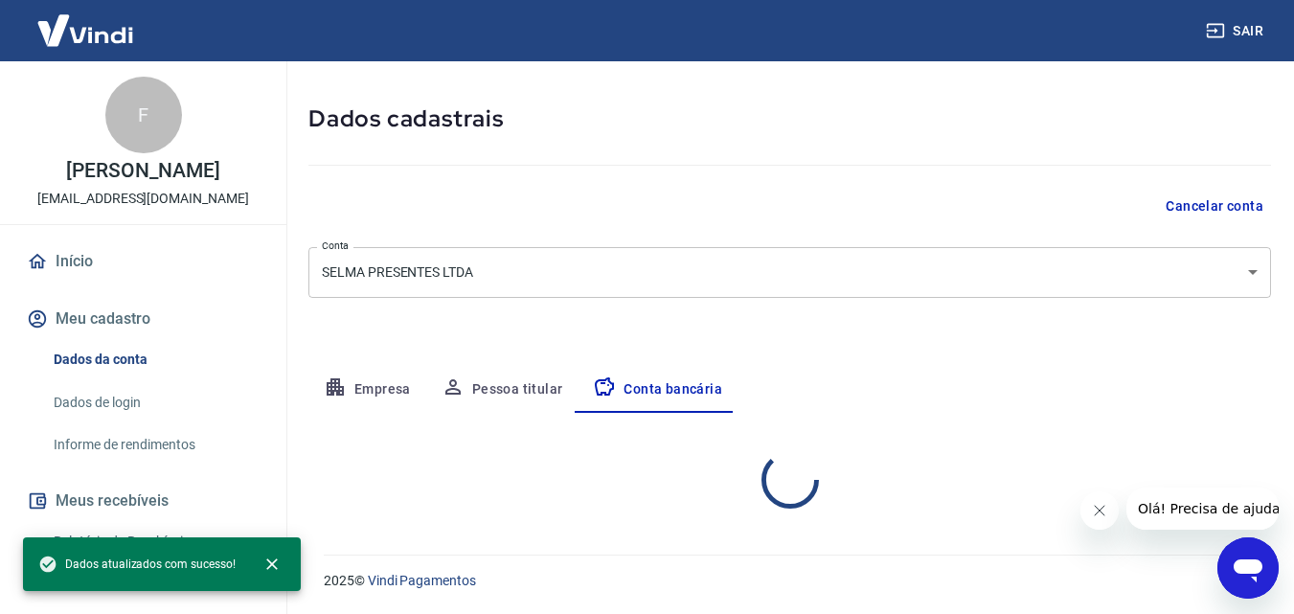
select select "1"
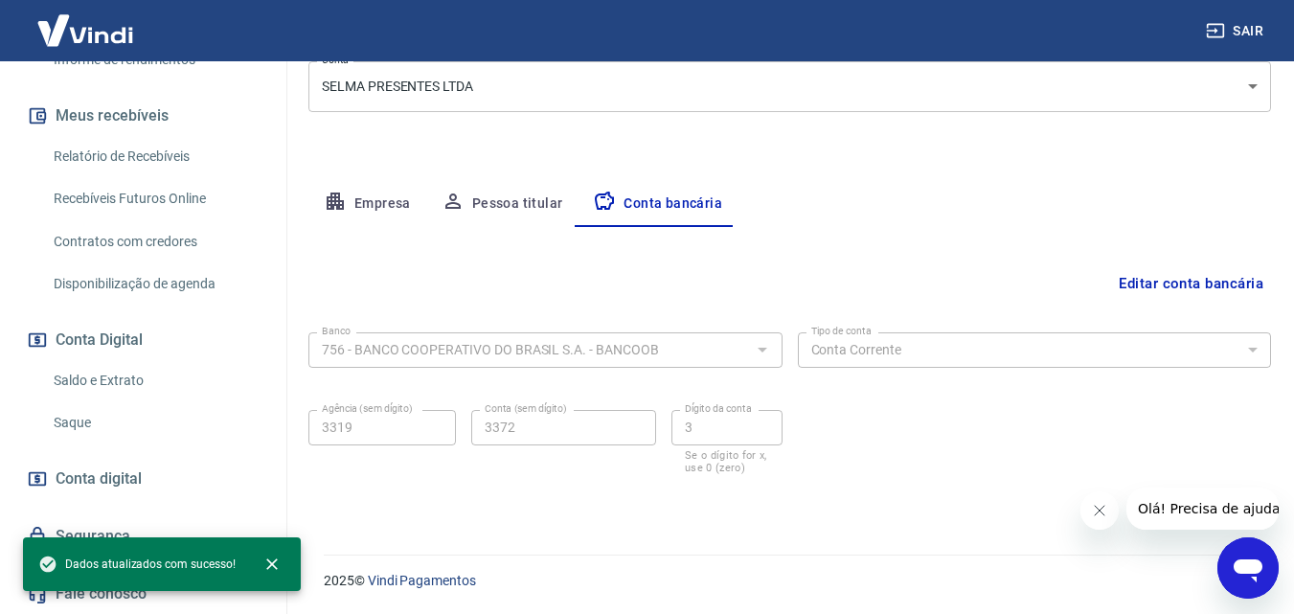
scroll to position [386, 0]
click at [78, 414] on link "Saque" at bounding box center [154, 421] width 217 height 39
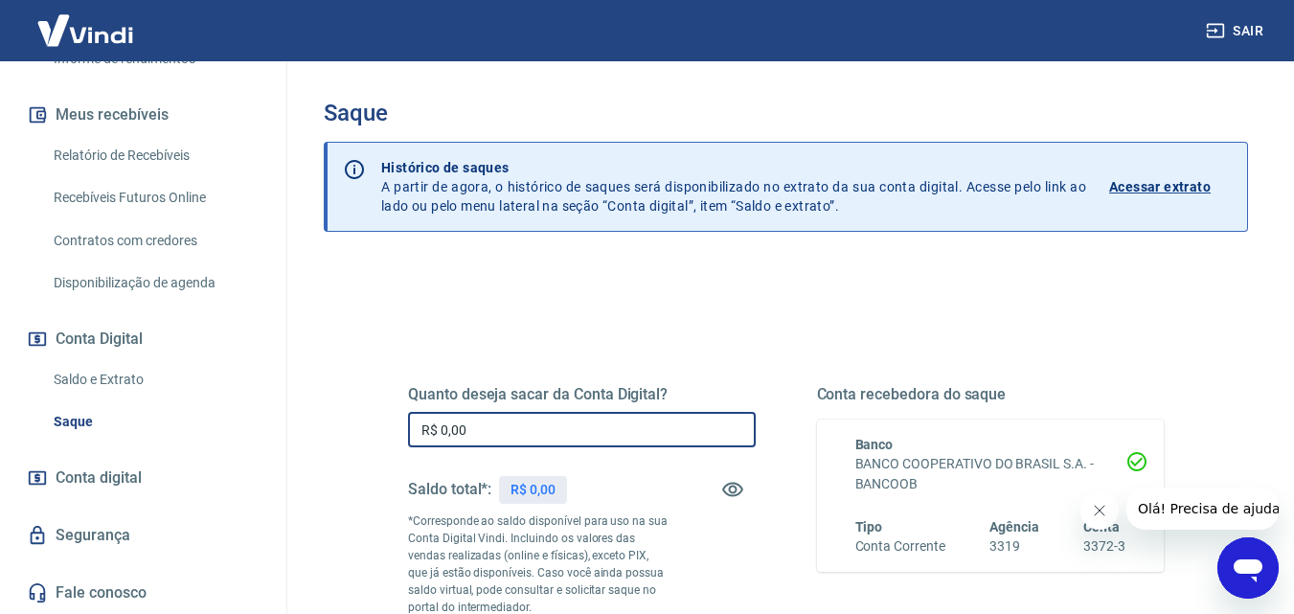
drag, startPoint x: 504, startPoint y: 435, endPoint x: 266, endPoint y: 400, distance: 240.0
click at [266, 400] on div "Sair F [PERSON_NAME] [EMAIL_ADDRESS][DOMAIN_NAME] Início Meu cadastro Dados da …" at bounding box center [647, 307] width 1294 height 614
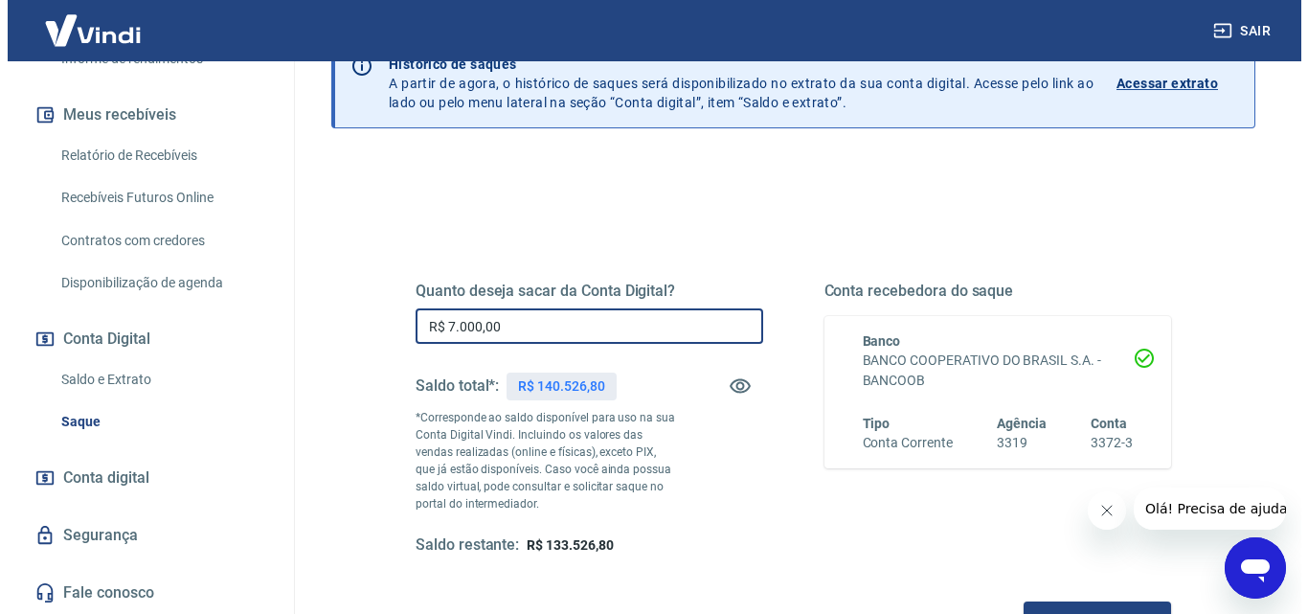
scroll to position [351, 0]
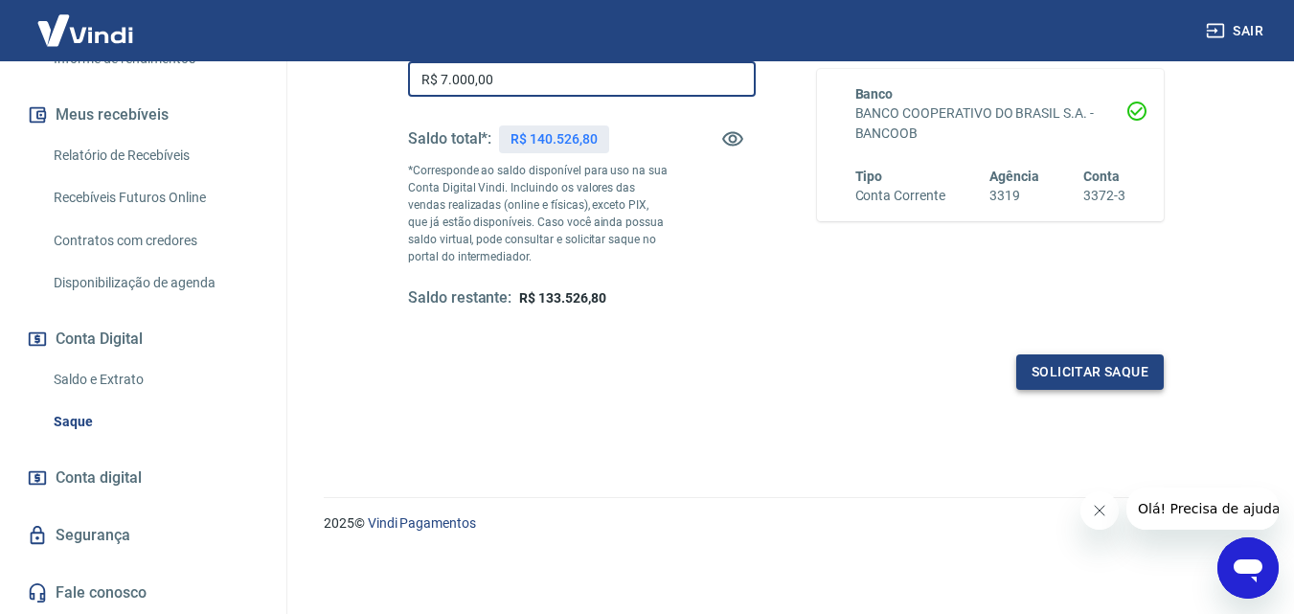
type input "R$ 7.000,00"
click at [1112, 365] on button "Solicitar saque" at bounding box center [1090, 371] width 148 height 35
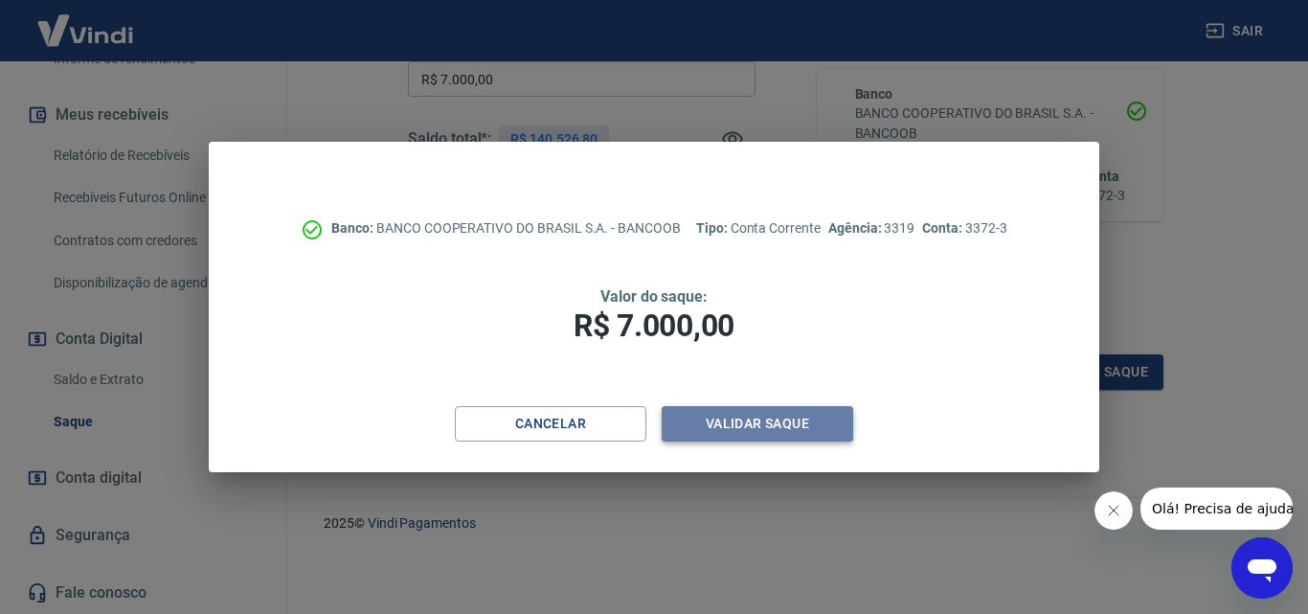
click at [738, 426] on button "Validar saque" at bounding box center [758, 423] width 192 height 35
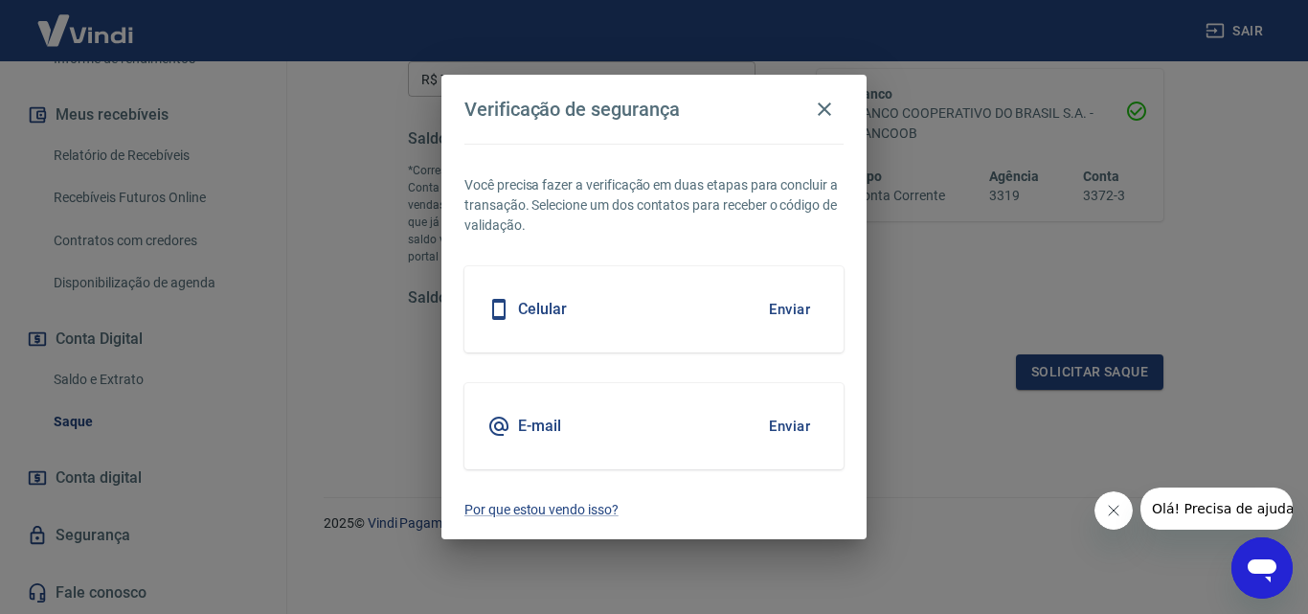
click at [789, 311] on button "Enviar" at bounding box center [790, 309] width 62 height 40
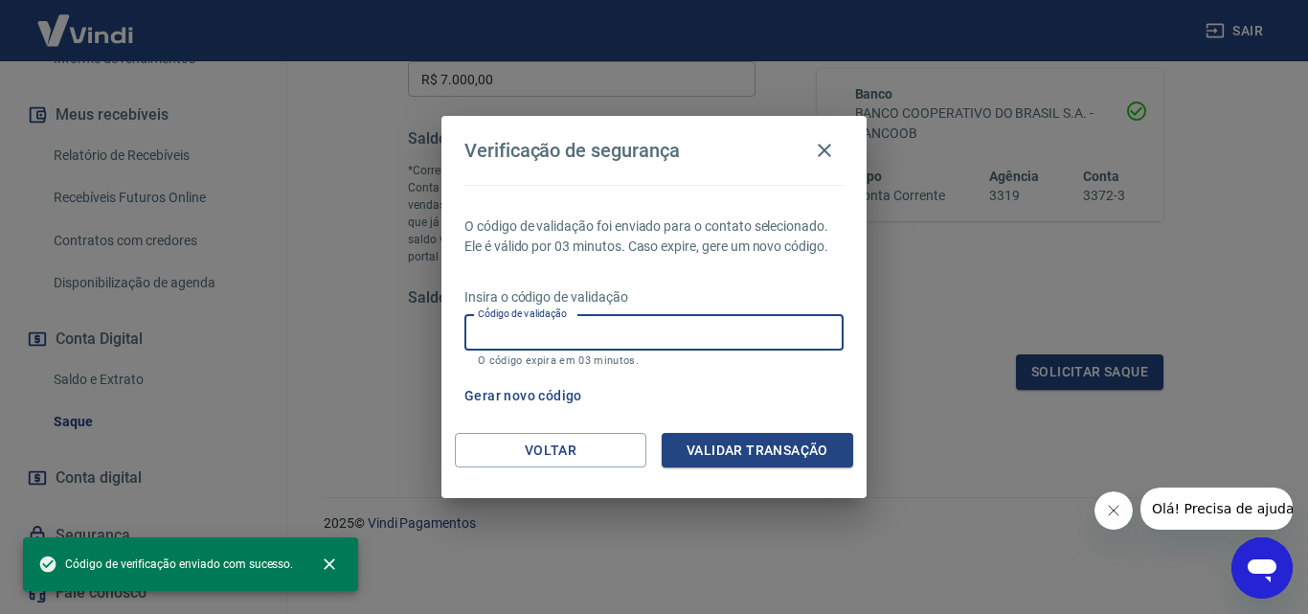
click at [641, 318] on input "Código de validação" at bounding box center [654, 332] width 379 height 35
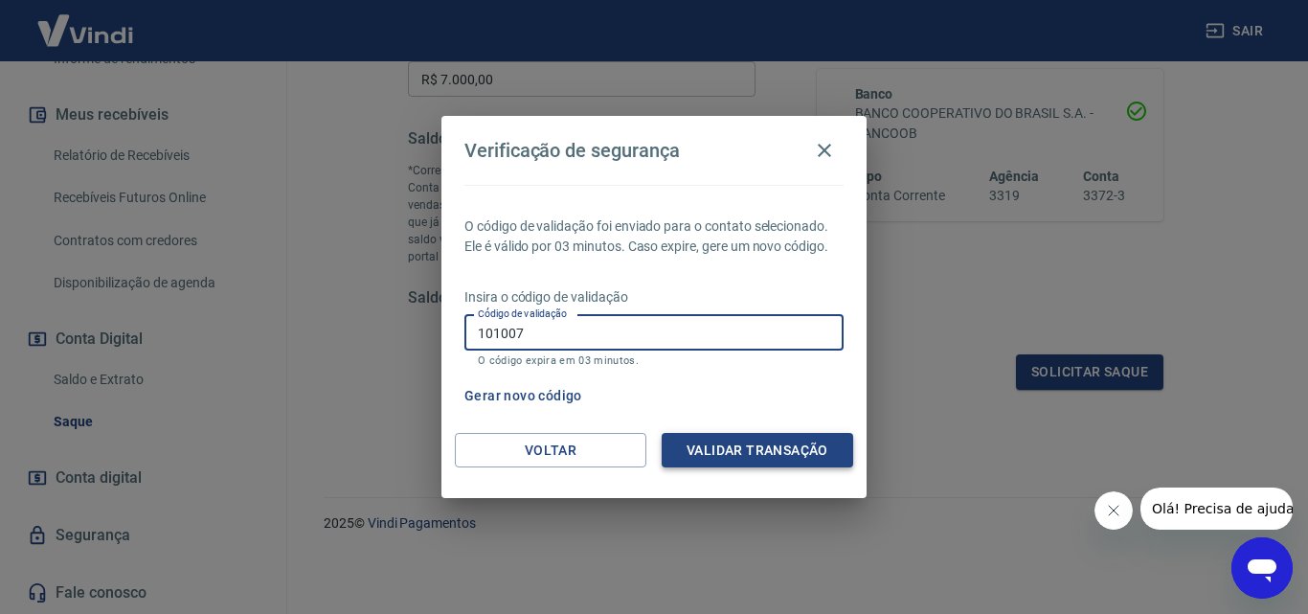
type input "101007"
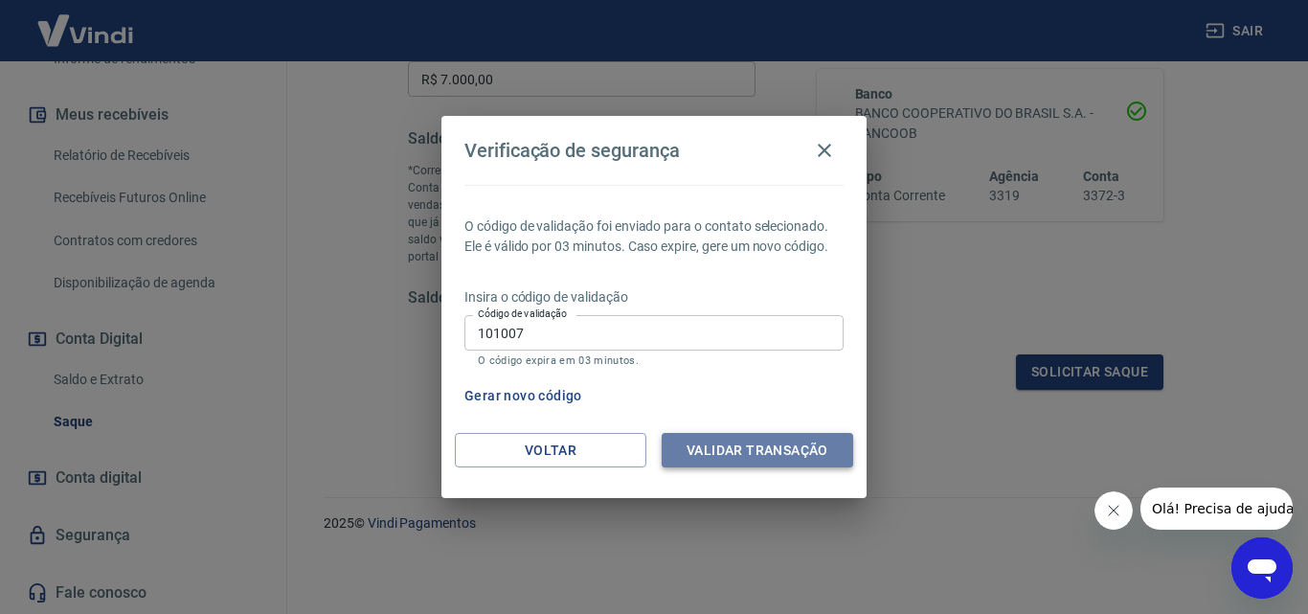
click at [693, 443] on button "Validar transação" at bounding box center [758, 450] width 192 height 35
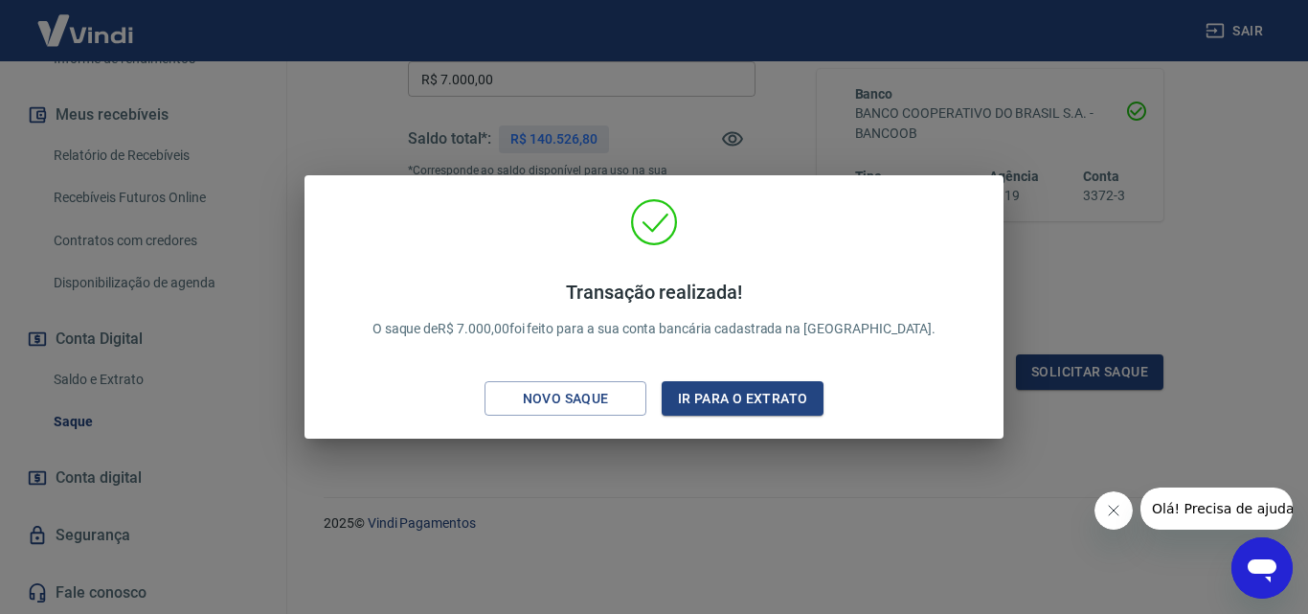
click at [524, 549] on div "Transação realizada! O saque de R$ 7.000,00 foi feito para a sua conta bancária…" at bounding box center [654, 307] width 1308 height 614
